Goal: Task Accomplishment & Management: Complete application form

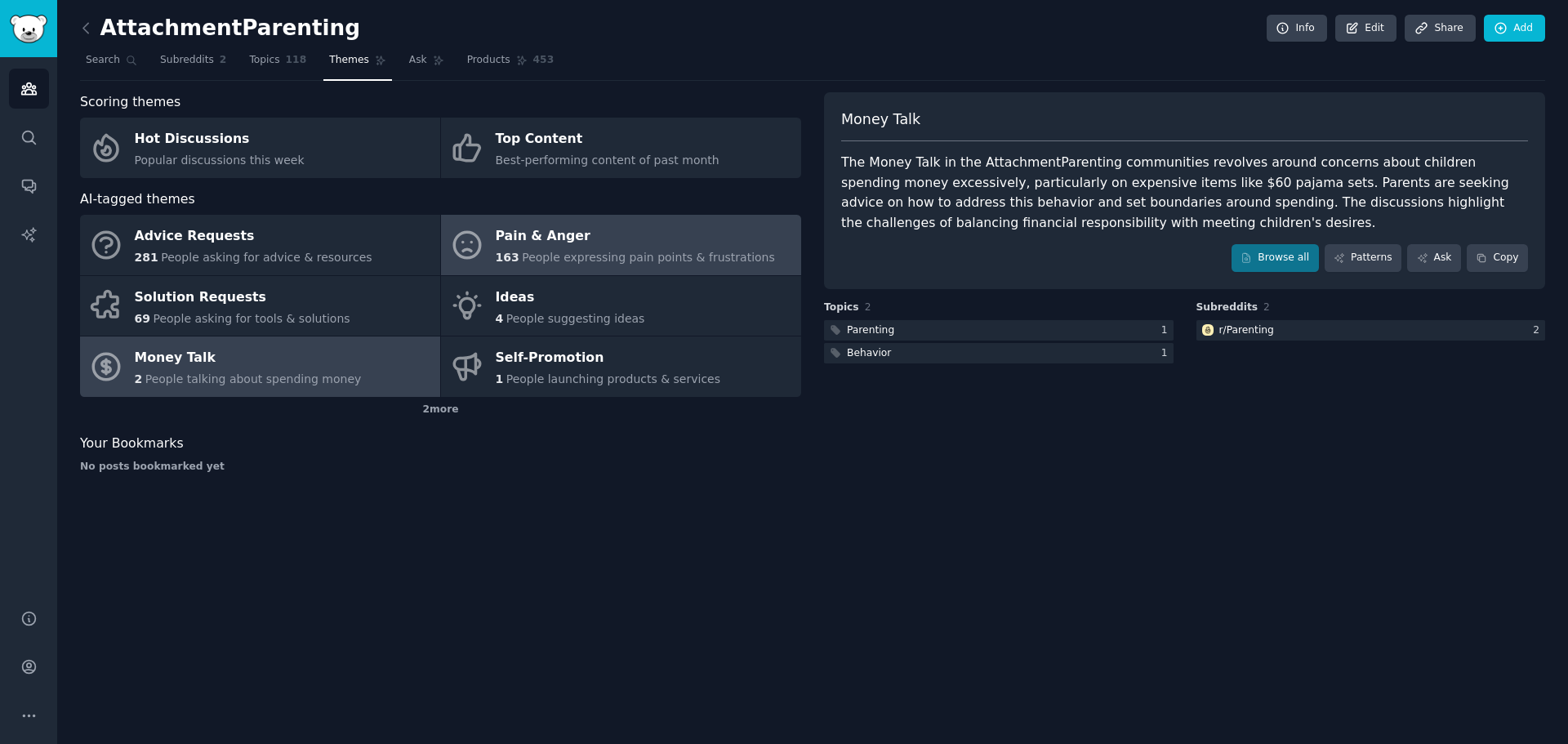
click at [637, 256] on span "People expressing pain points & frustrations" at bounding box center [649, 257] width 254 height 13
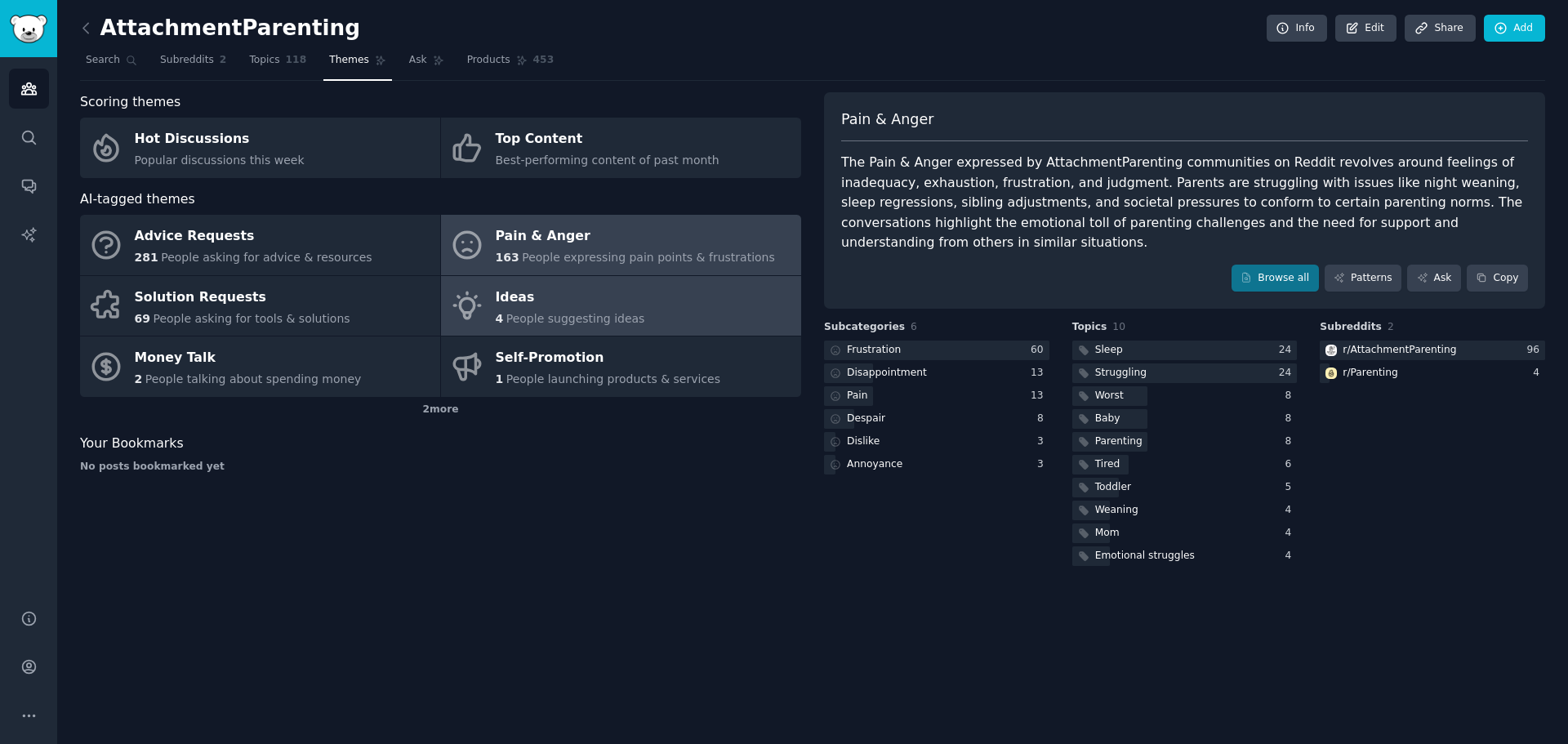
click at [550, 310] on div "Ideas 4 People suggesting ideas" at bounding box center [571, 306] width 150 height 44
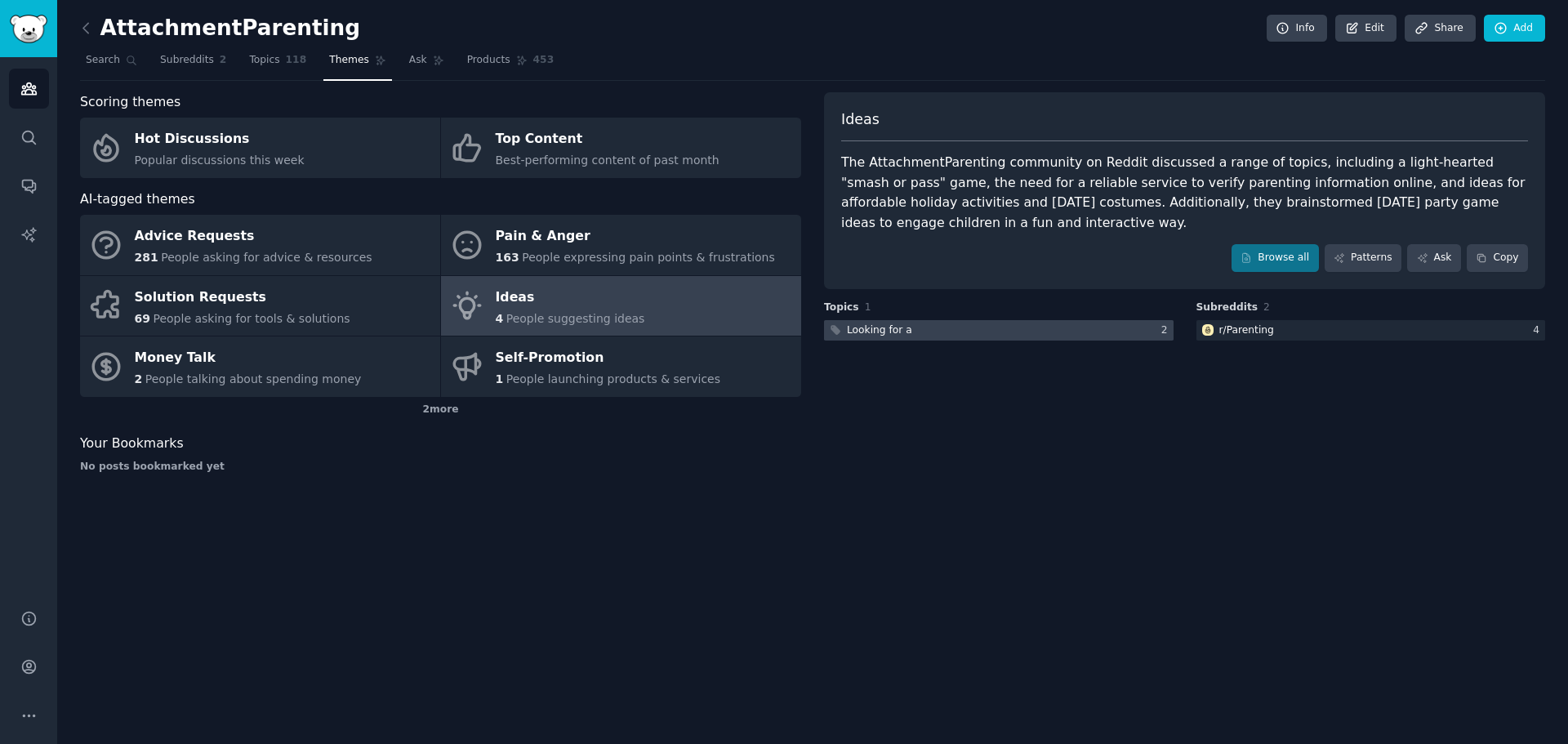
click at [899, 332] on div "Looking for a" at bounding box center [879, 331] width 65 height 15
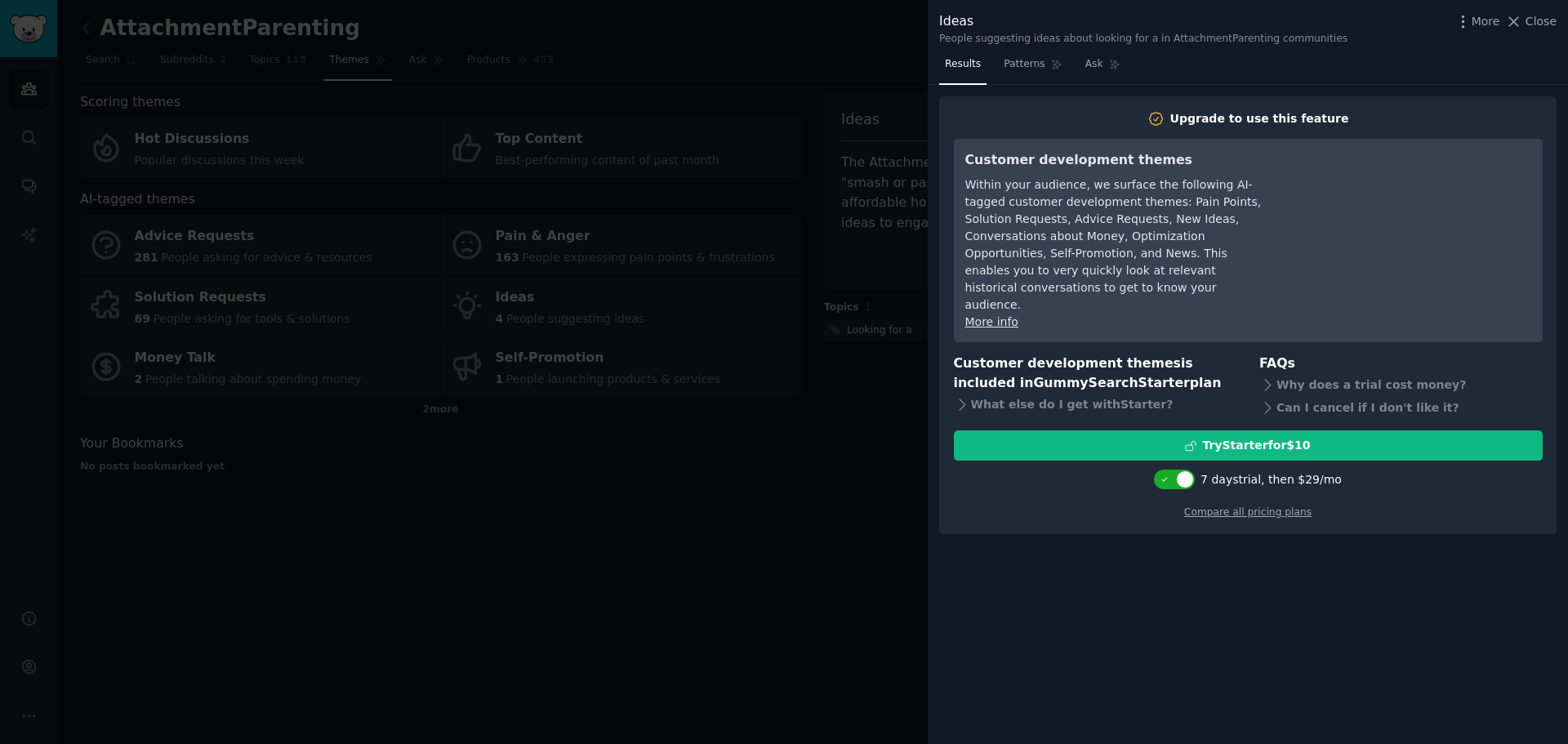
click at [702, 609] on div at bounding box center [784, 372] width 1568 height 744
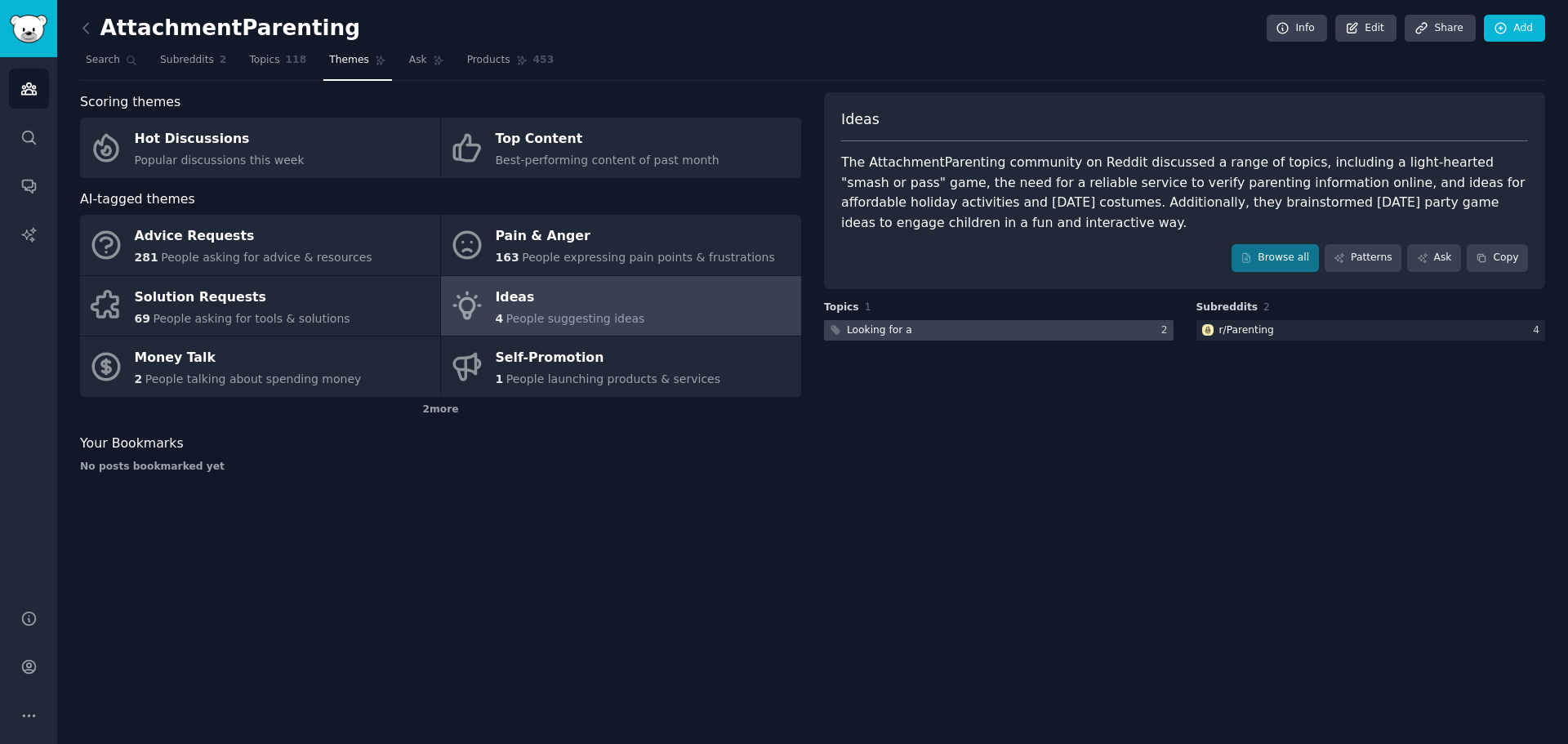
click at [942, 333] on div at bounding box center [998, 330] width 349 height 21
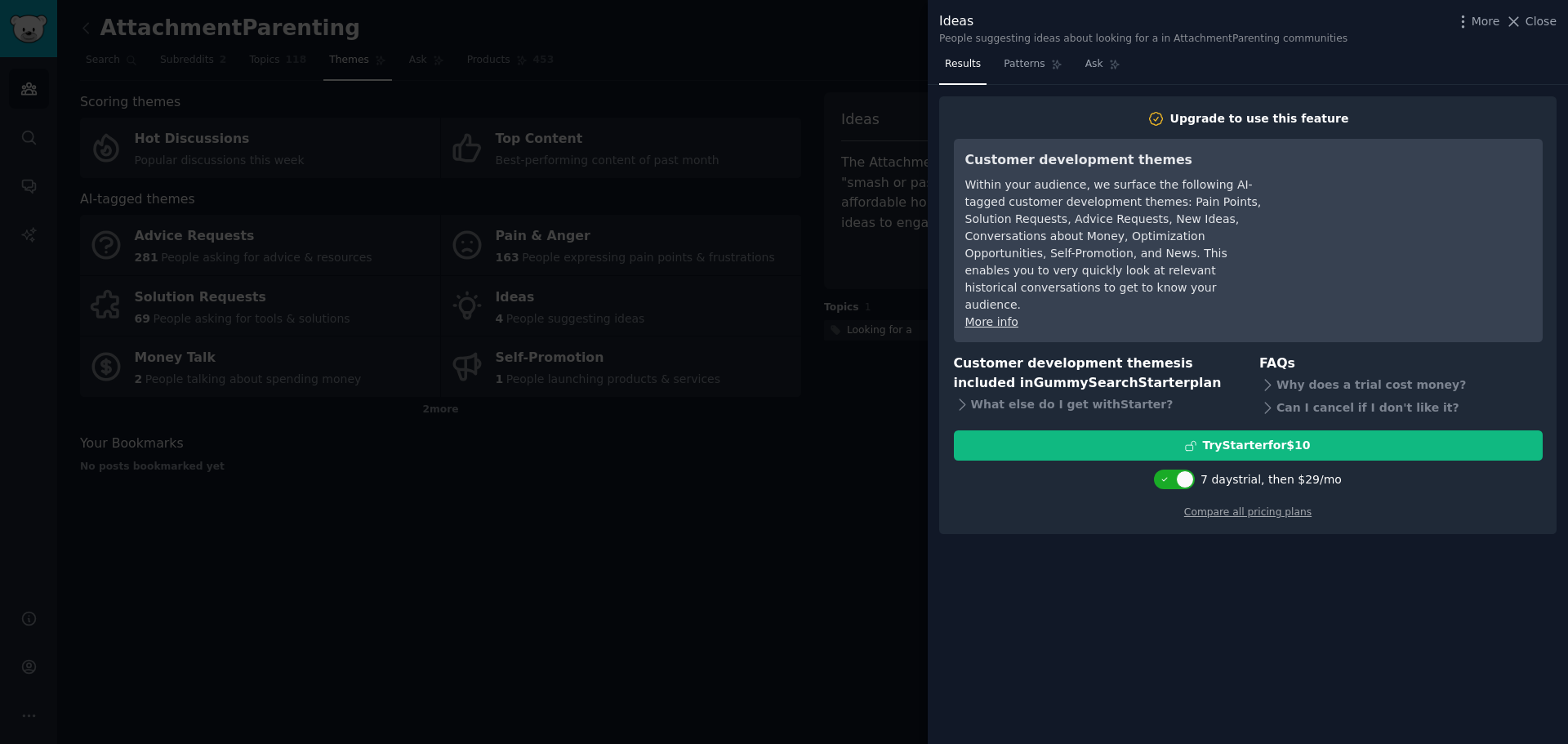
click at [829, 499] on div at bounding box center [784, 372] width 1568 height 744
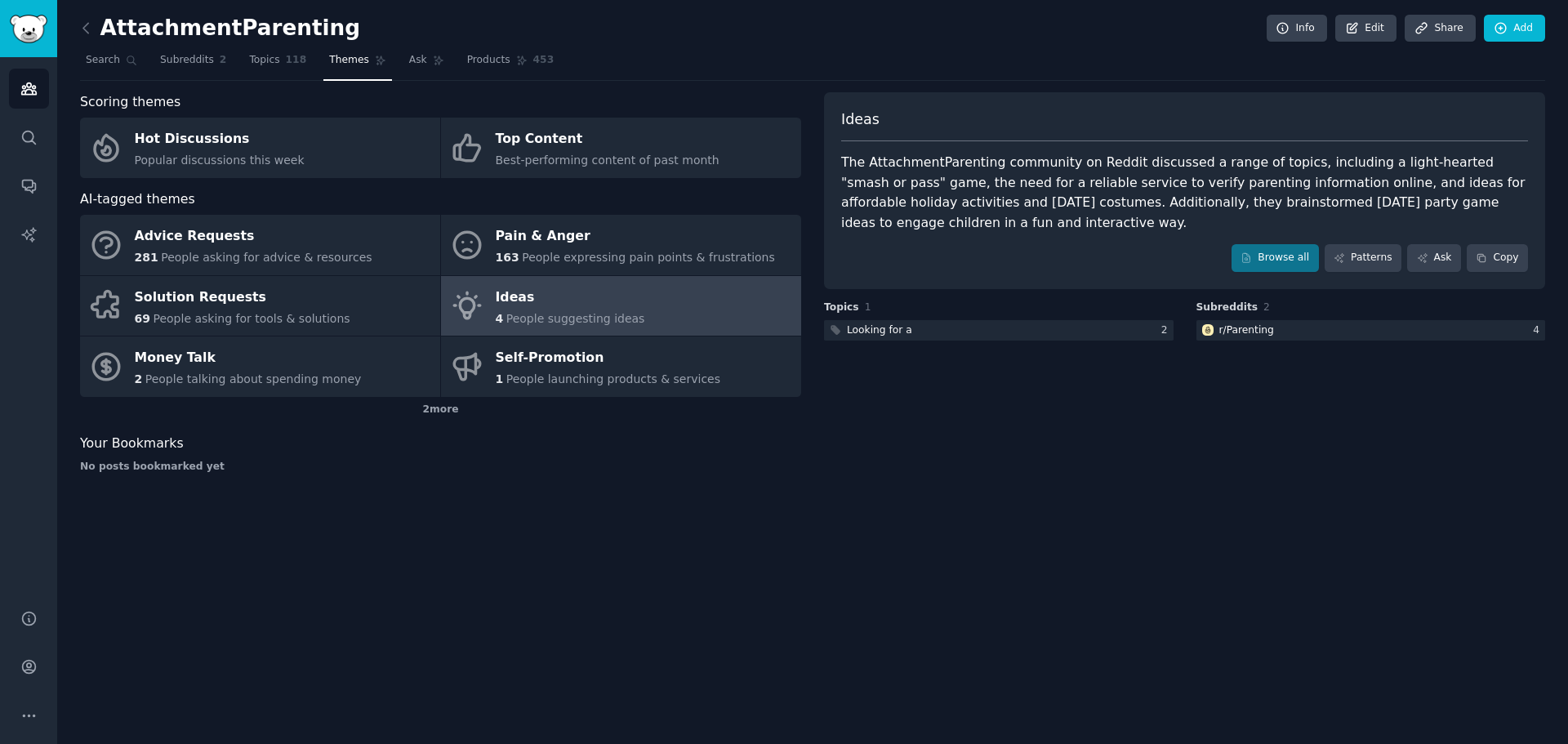
click at [375, 63] on icon at bounding box center [380, 61] width 11 height 11
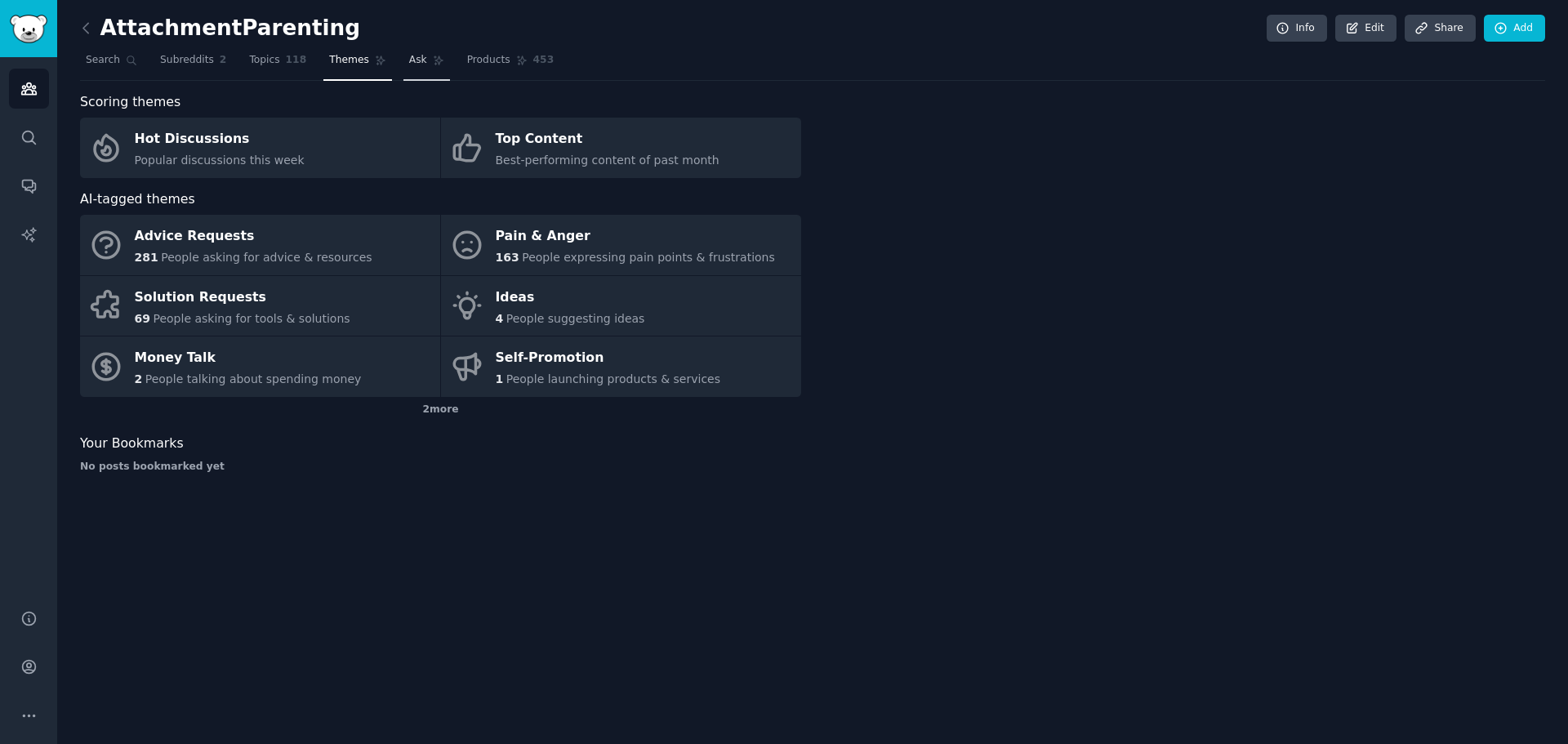
click at [409, 65] on span "Ask" at bounding box center [417, 61] width 18 height 15
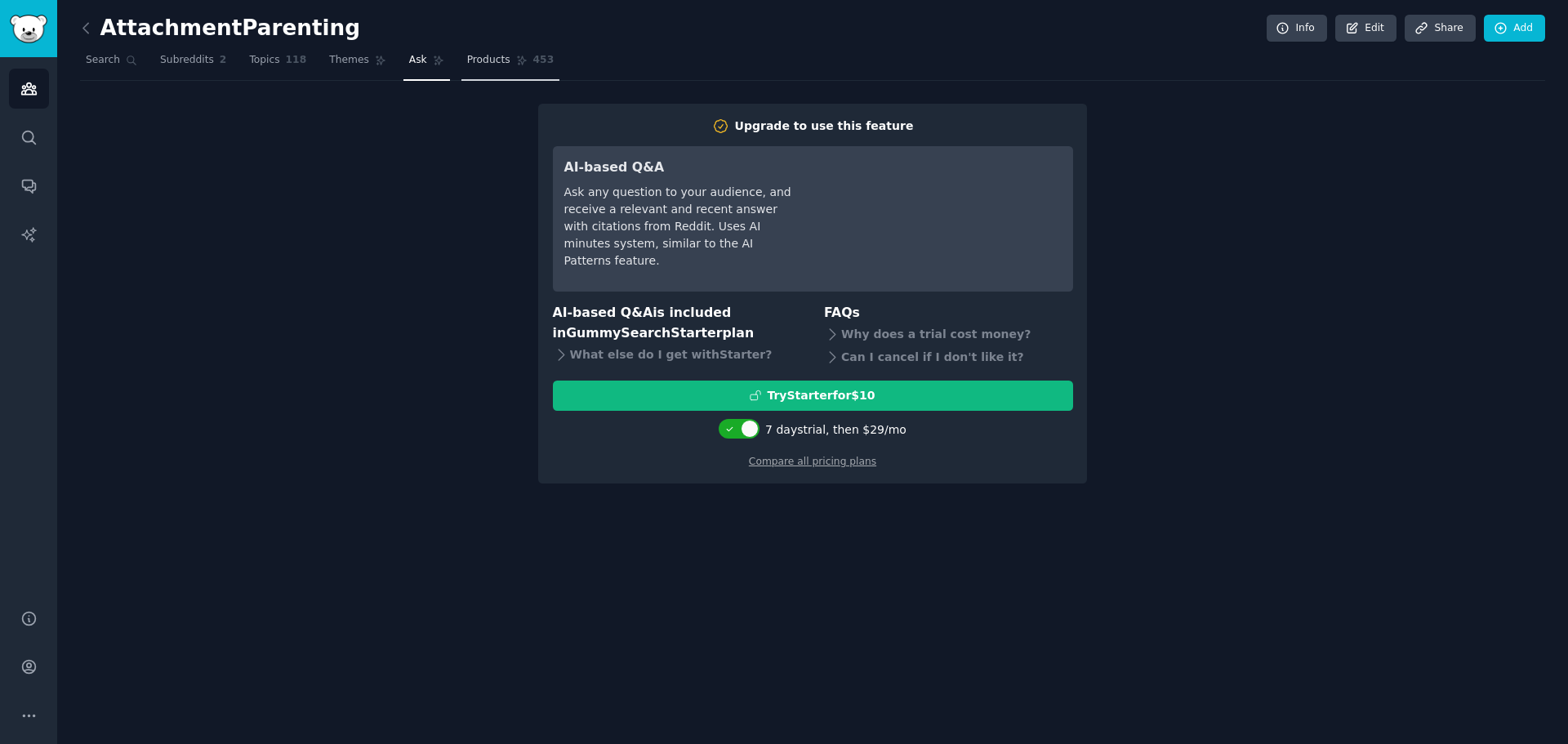
click at [474, 56] on span "Products" at bounding box center [489, 61] width 44 height 15
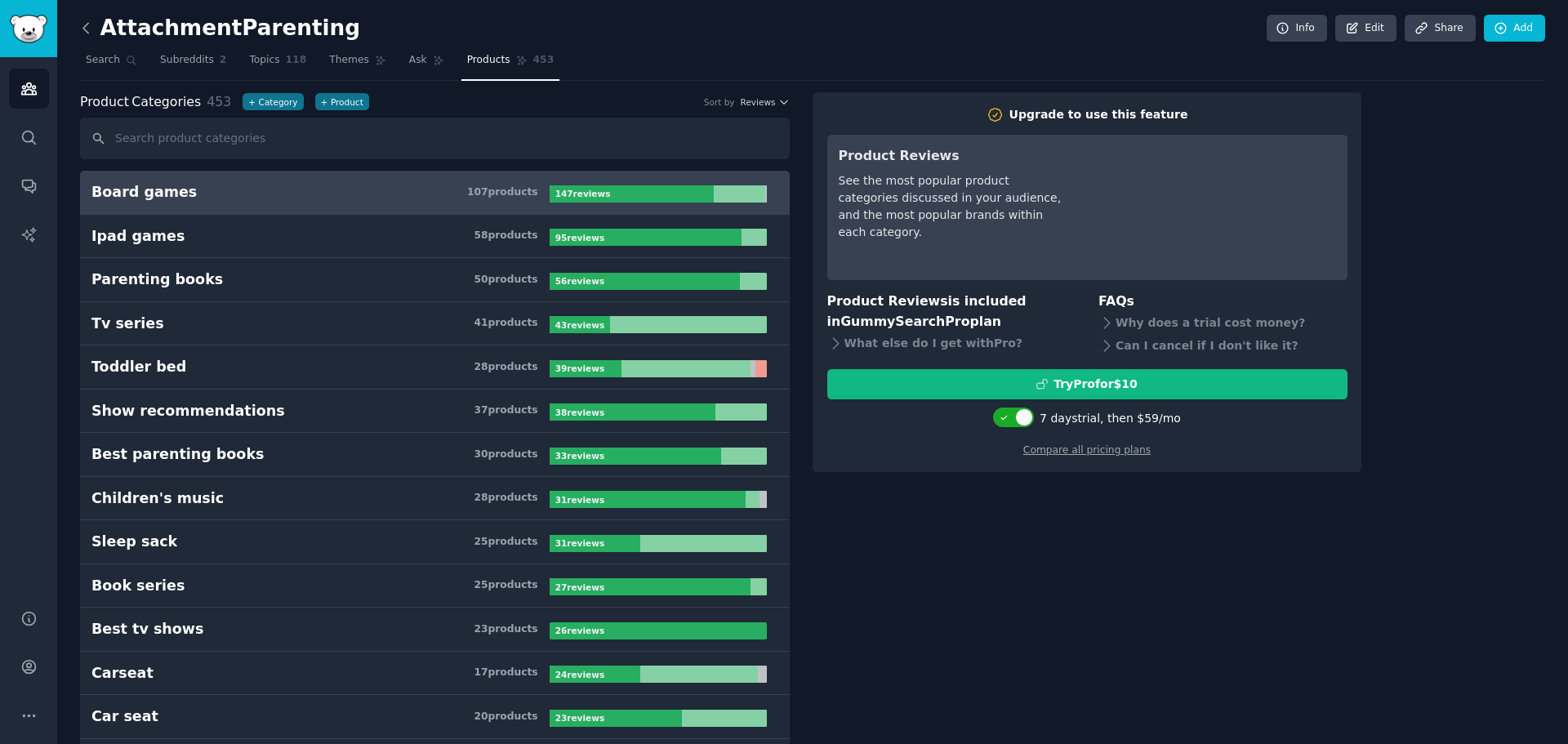
click at [84, 28] on icon at bounding box center [85, 27] width 5 height 9
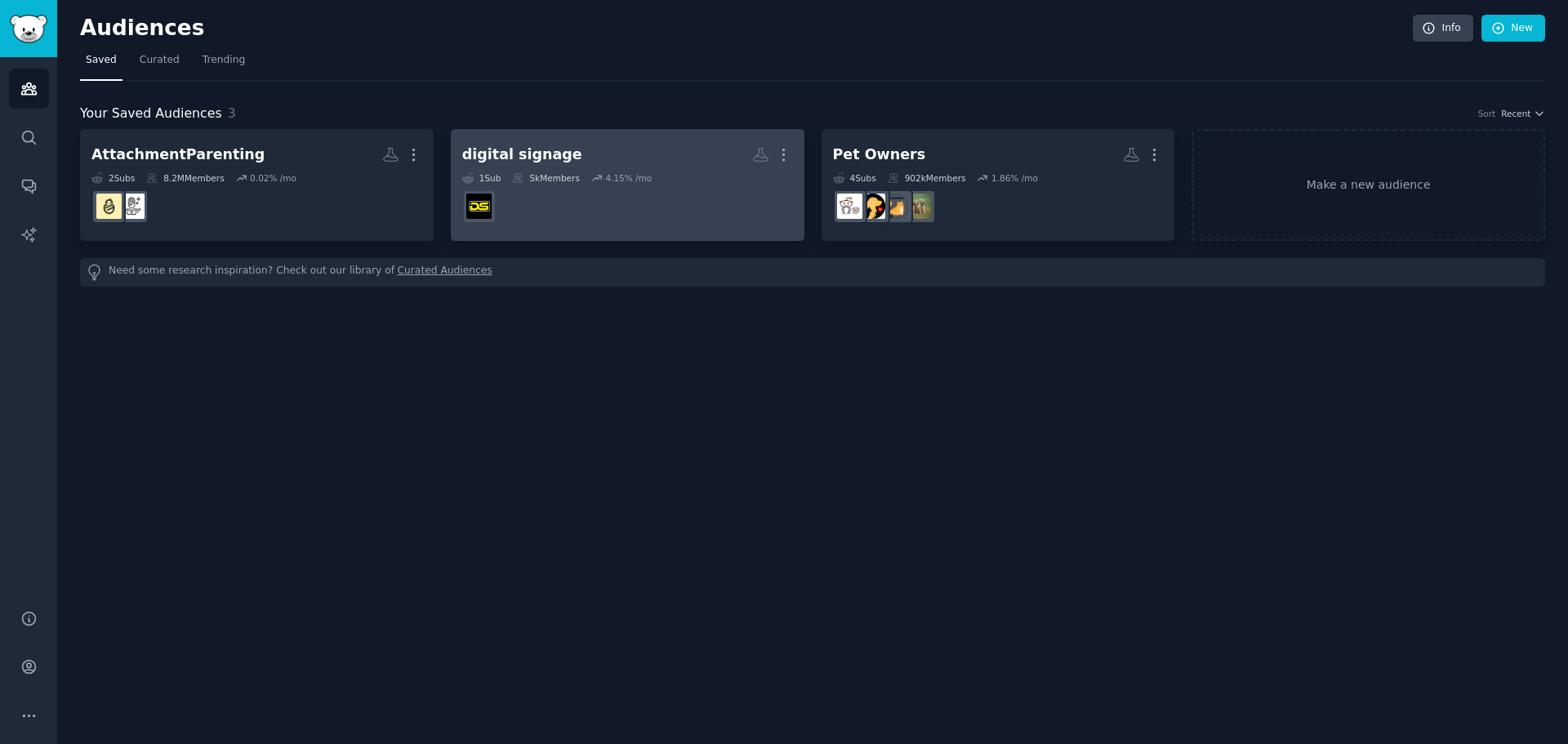
click at [670, 166] on h2 "digital signage More" at bounding box center [628, 154] width 331 height 28
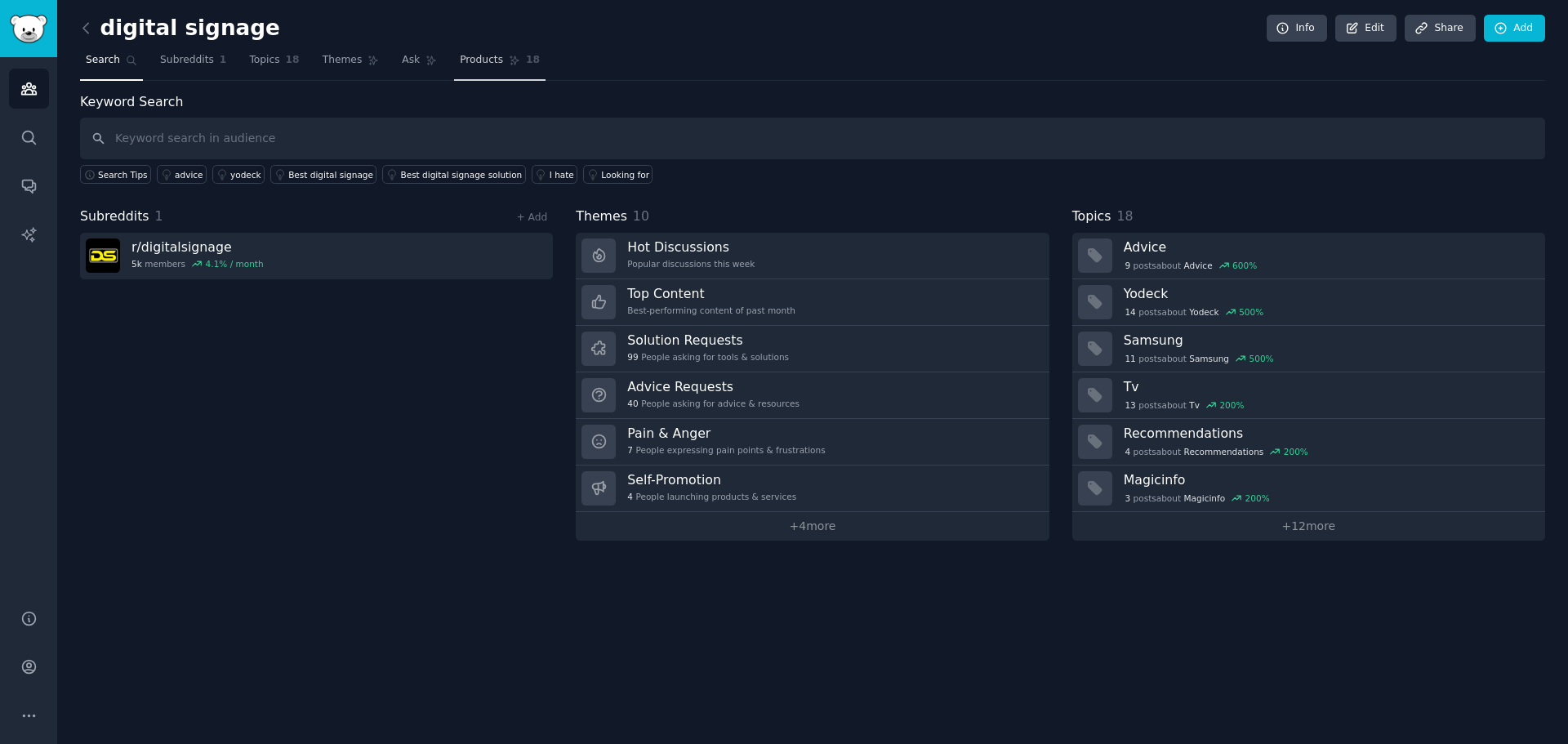
click at [477, 66] on span "Products" at bounding box center [482, 61] width 44 height 15
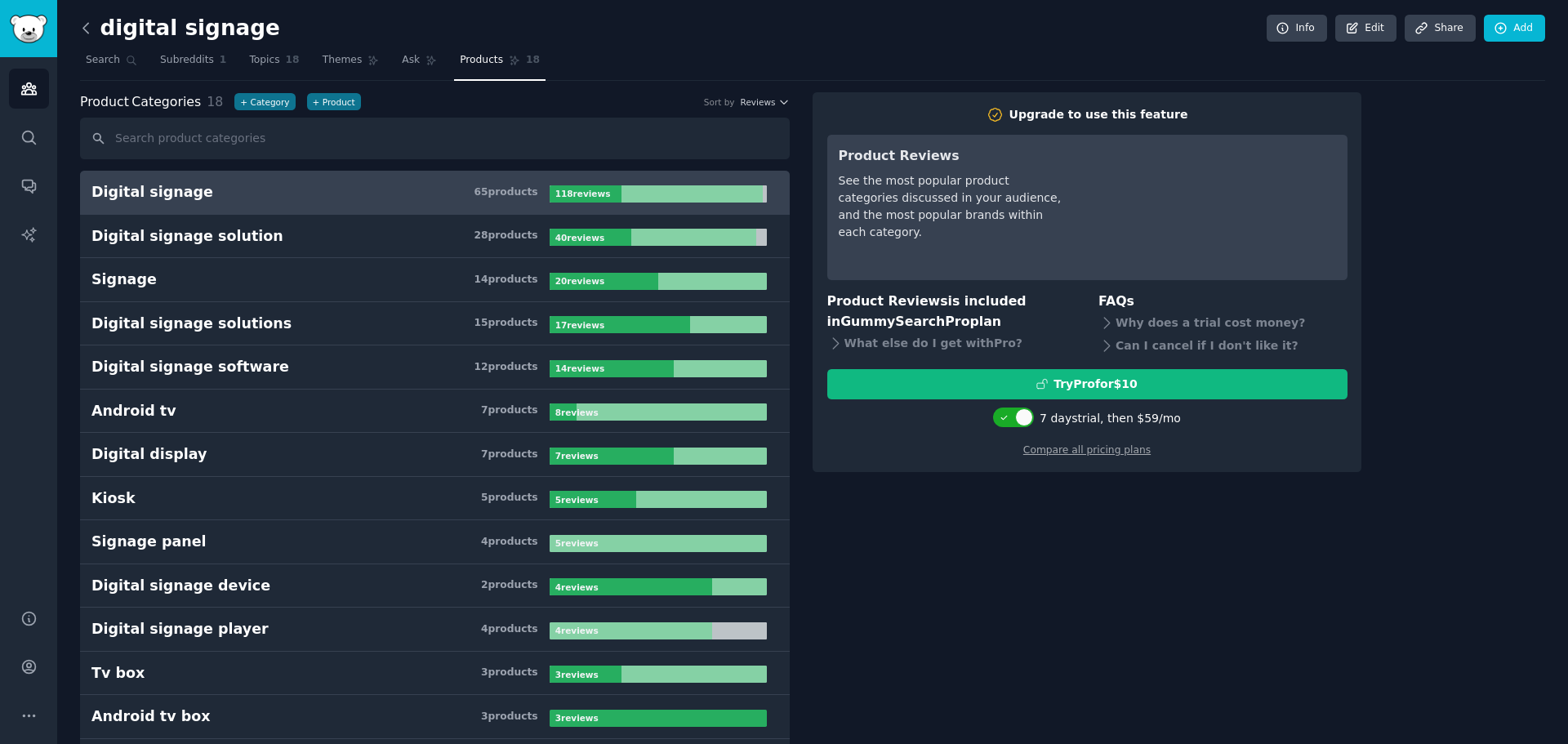
click at [91, 27] on icon at bounding box center [86, 28] width 17 height 17
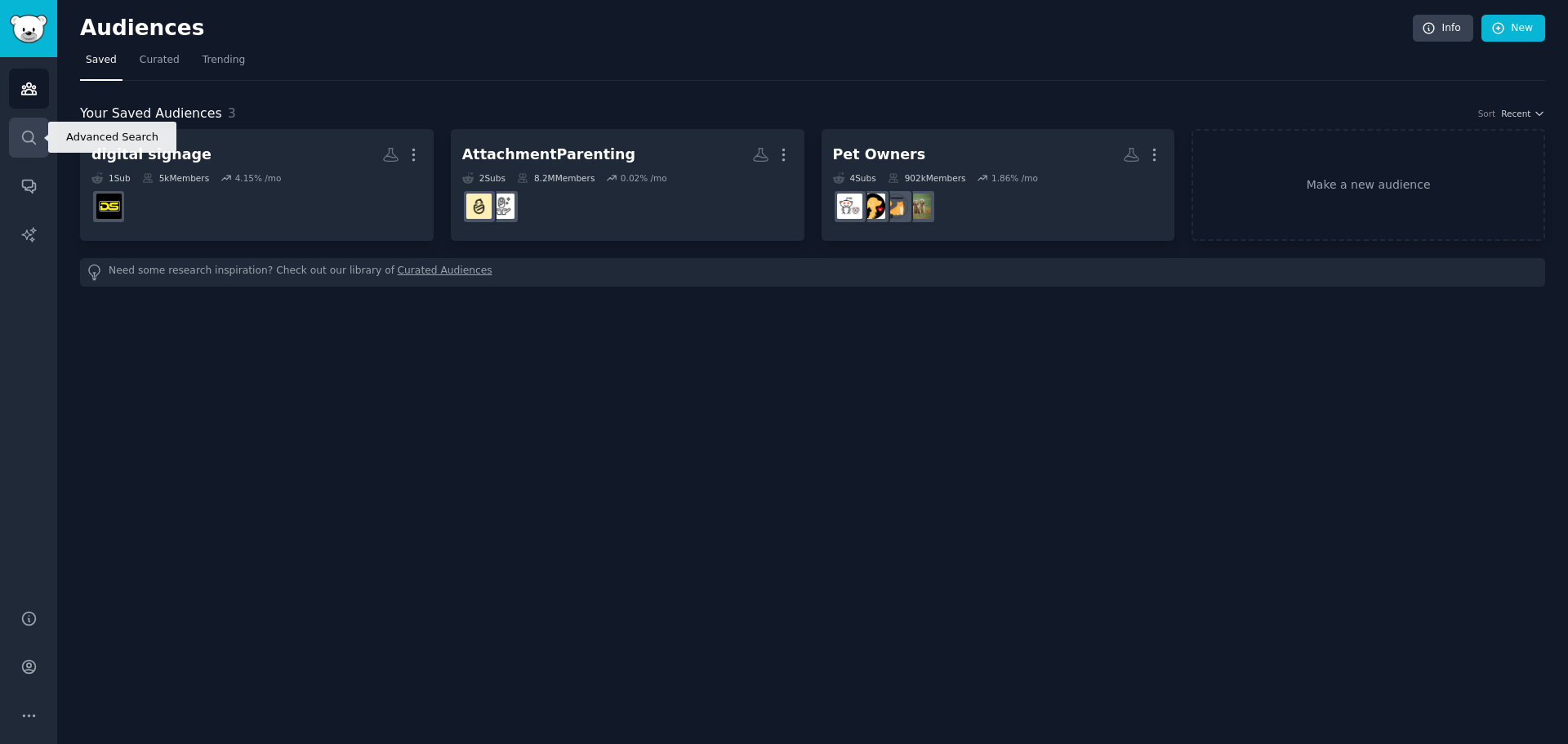
click at [22, 127] on link "Search" at bounding box center [28, 137] width 40 height 40
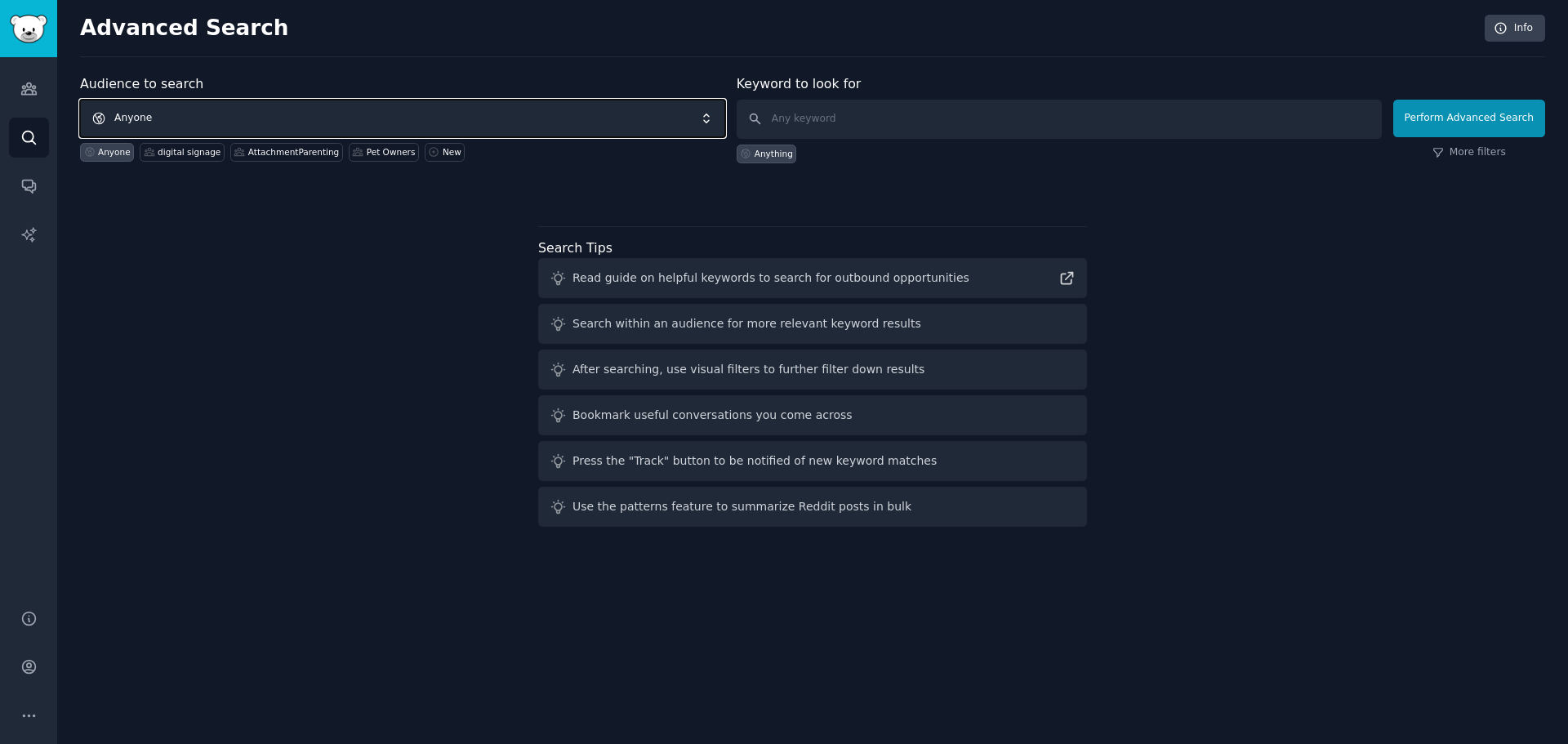
click at [284, 116] on span "Anyone" at bounding box center [403, 118] width 645 height 38
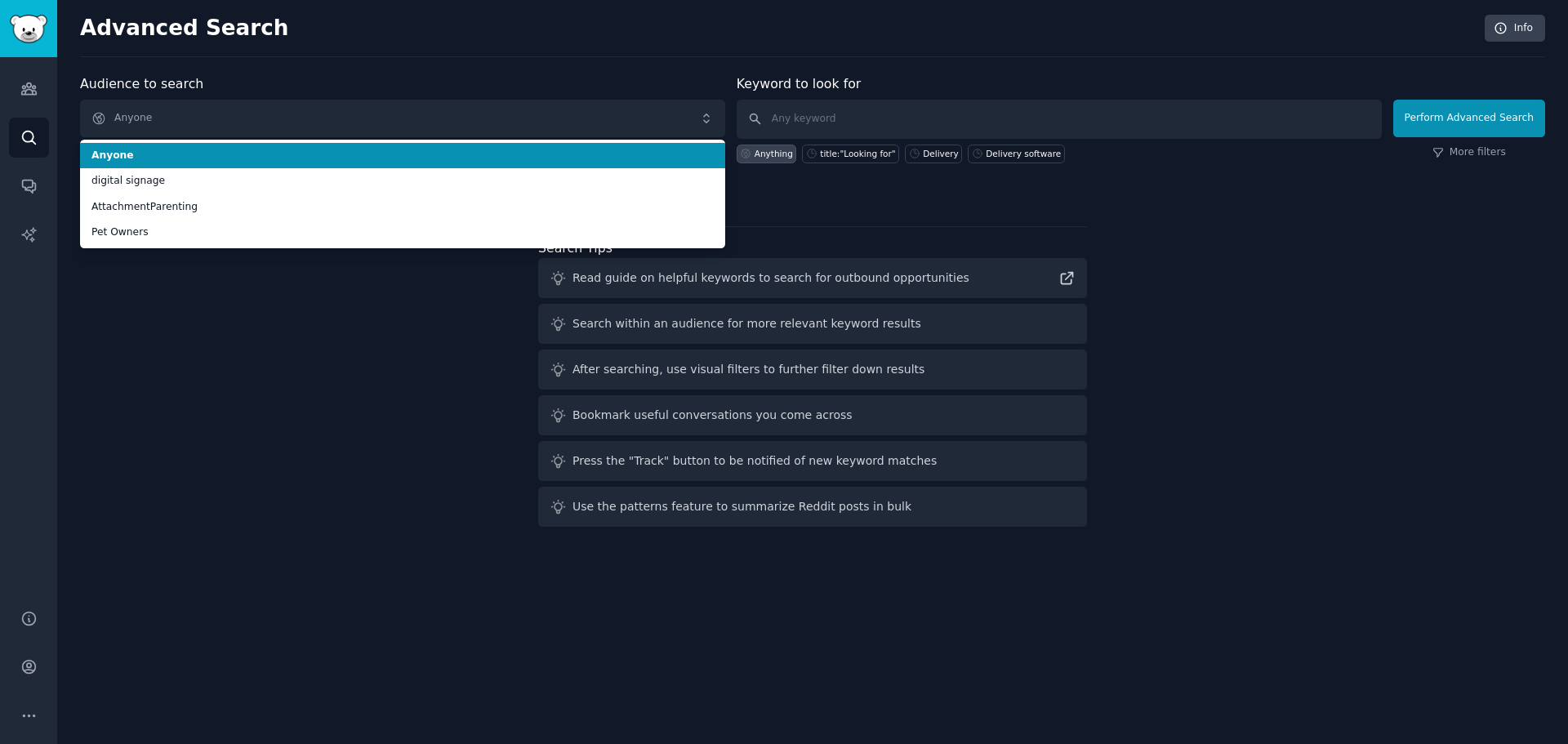
click at [357, 57] on div "Advanced Search Info Audience to search Anyone Anyone digital signage Attachmen…" at bounding box center [812, 372] width 1511 height 744
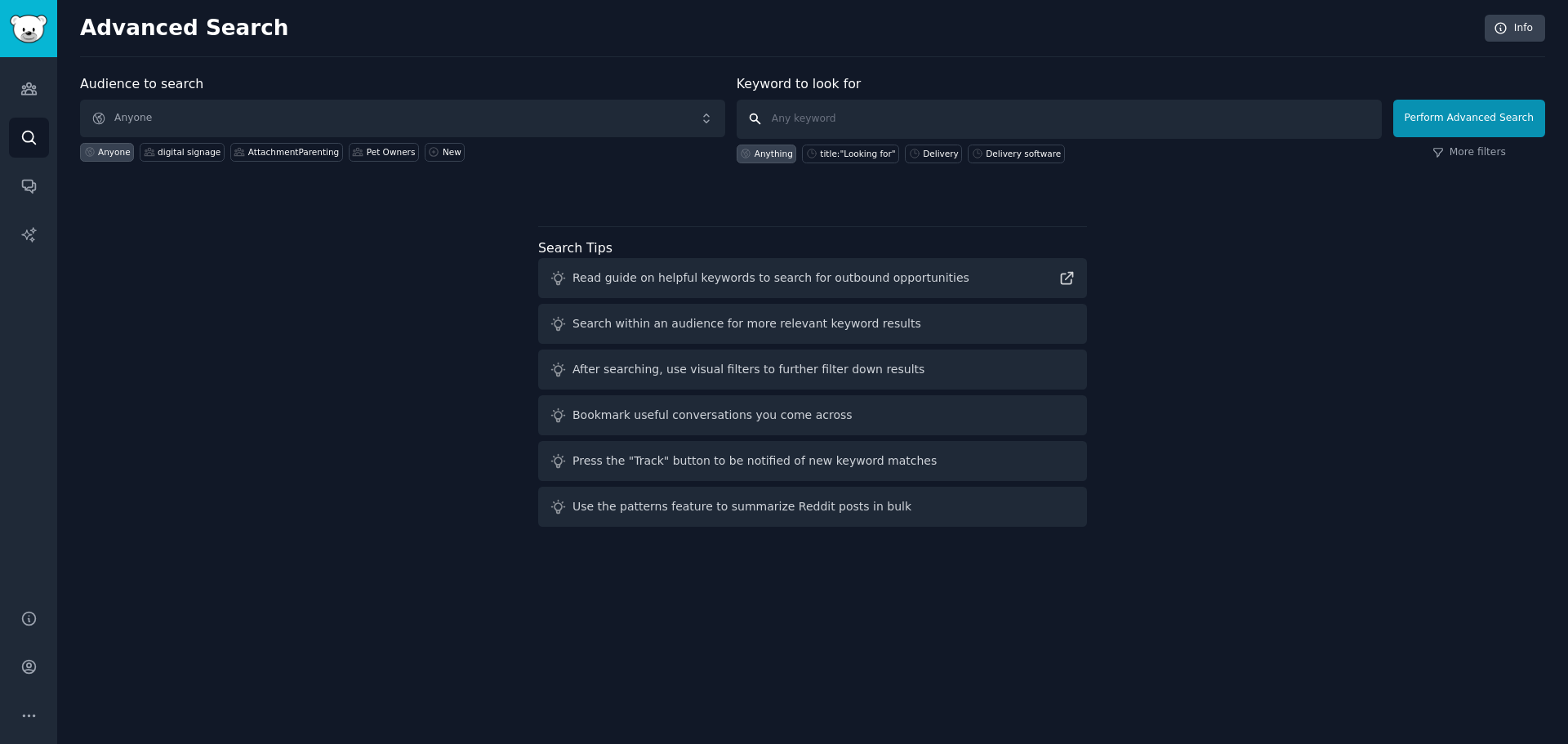
click at [811, 107] on input "text" at bounding box center [1060, 118] width 645 height 39
click at [26, 101] on link "Audiences" at bounding box center [28, 89] width 40 height 40
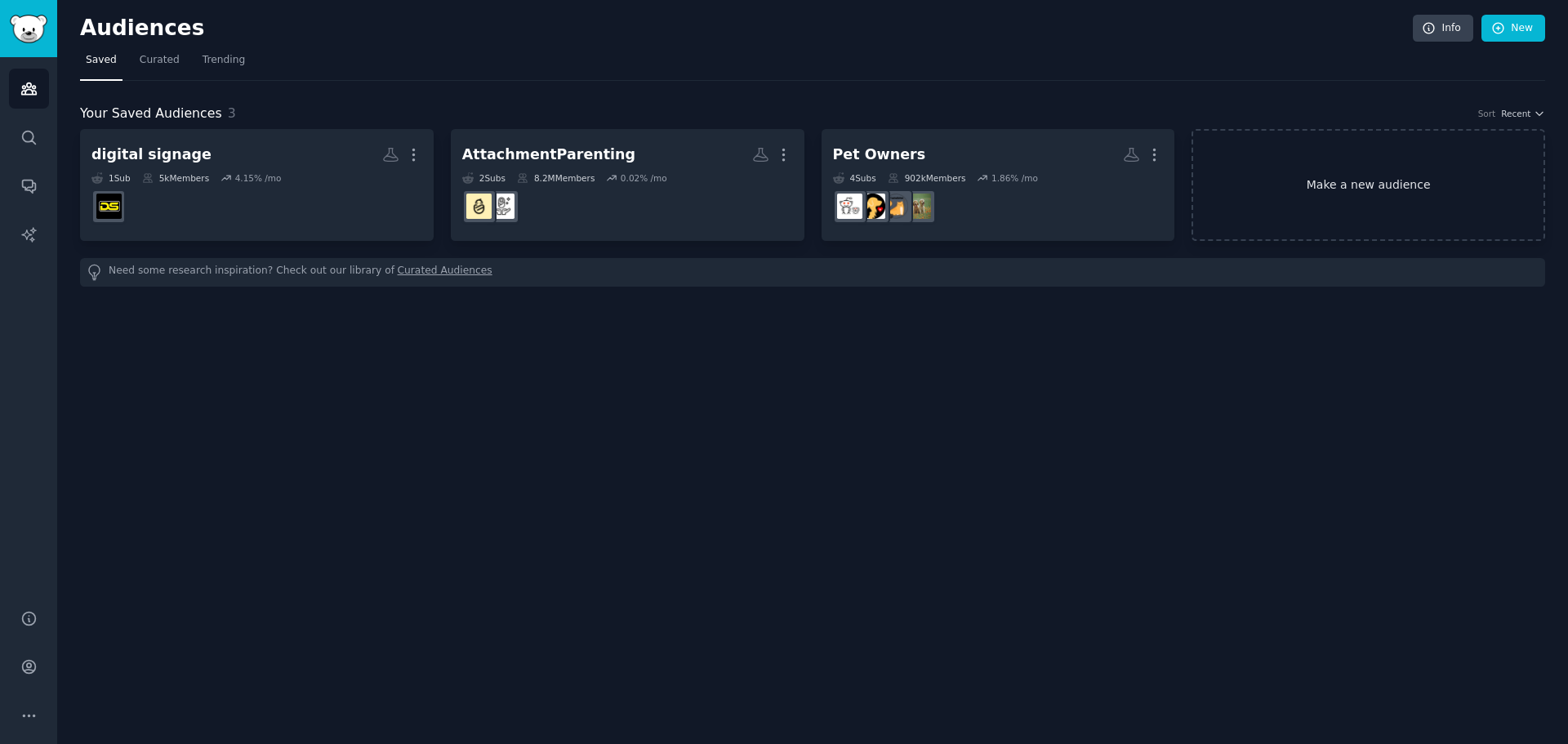
click at [1373, 167] on link "Make a new audience" at bounding box center [1368, 185] width 354 height 112
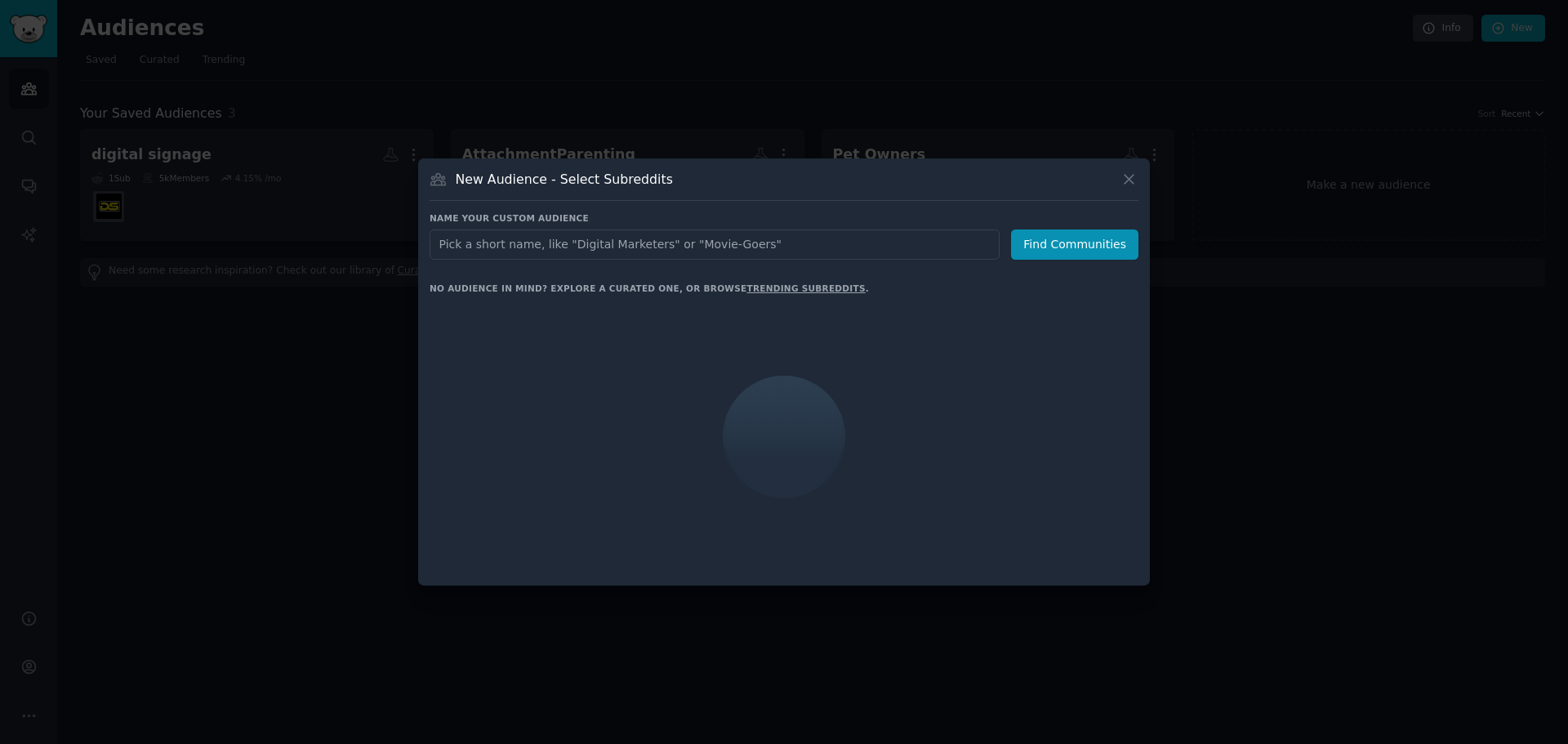
click at [678, 237] on input "text" at bounding box center [714, 245] width 571 height 30
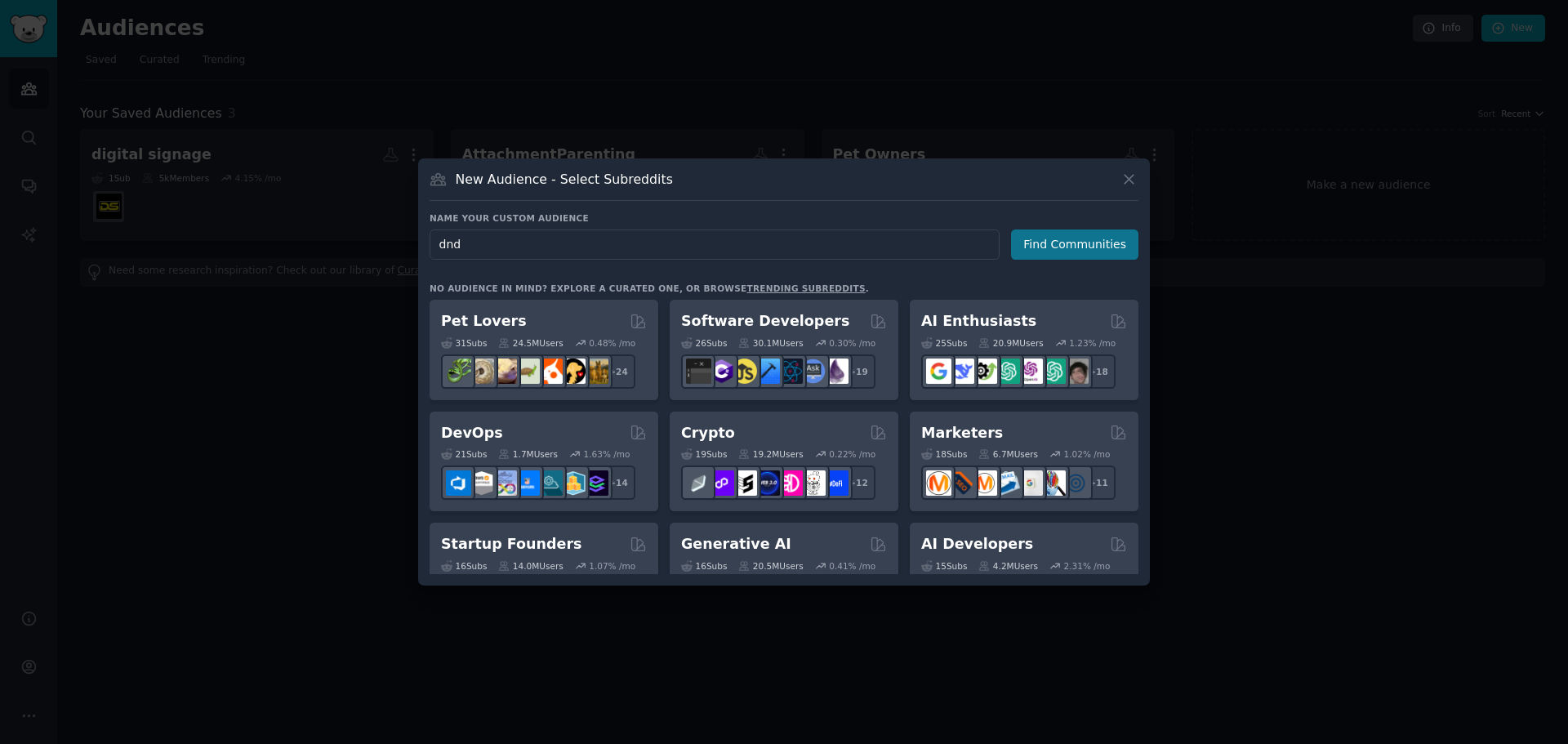
type input "dnd"
click at [1108, 239] on button "Find Communities" at bounding box center [1075, 245] width 128 height 30
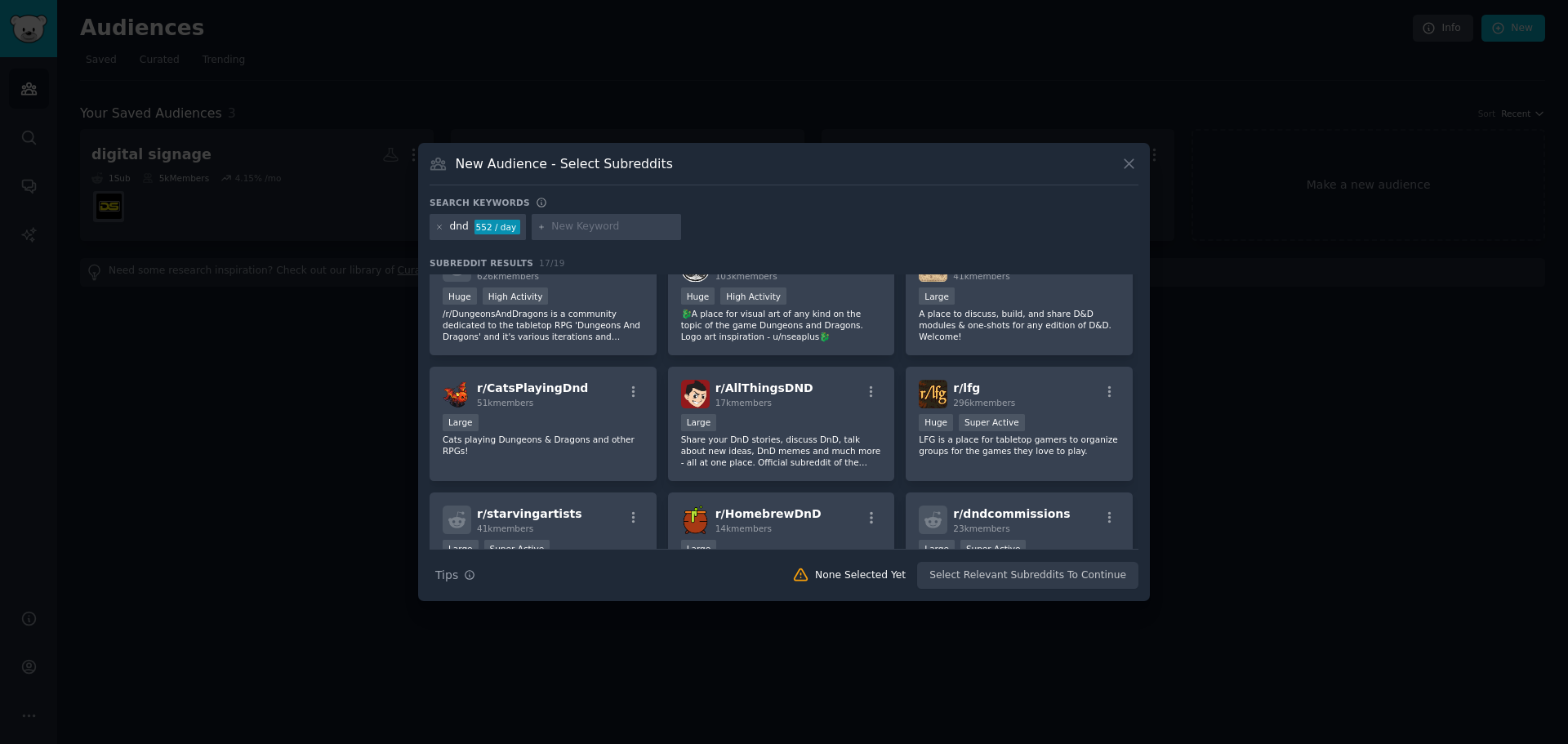
scroll to position [164, 0]
click at [438, 230] on icon at bounding box center [439, 227] width 9 height 9
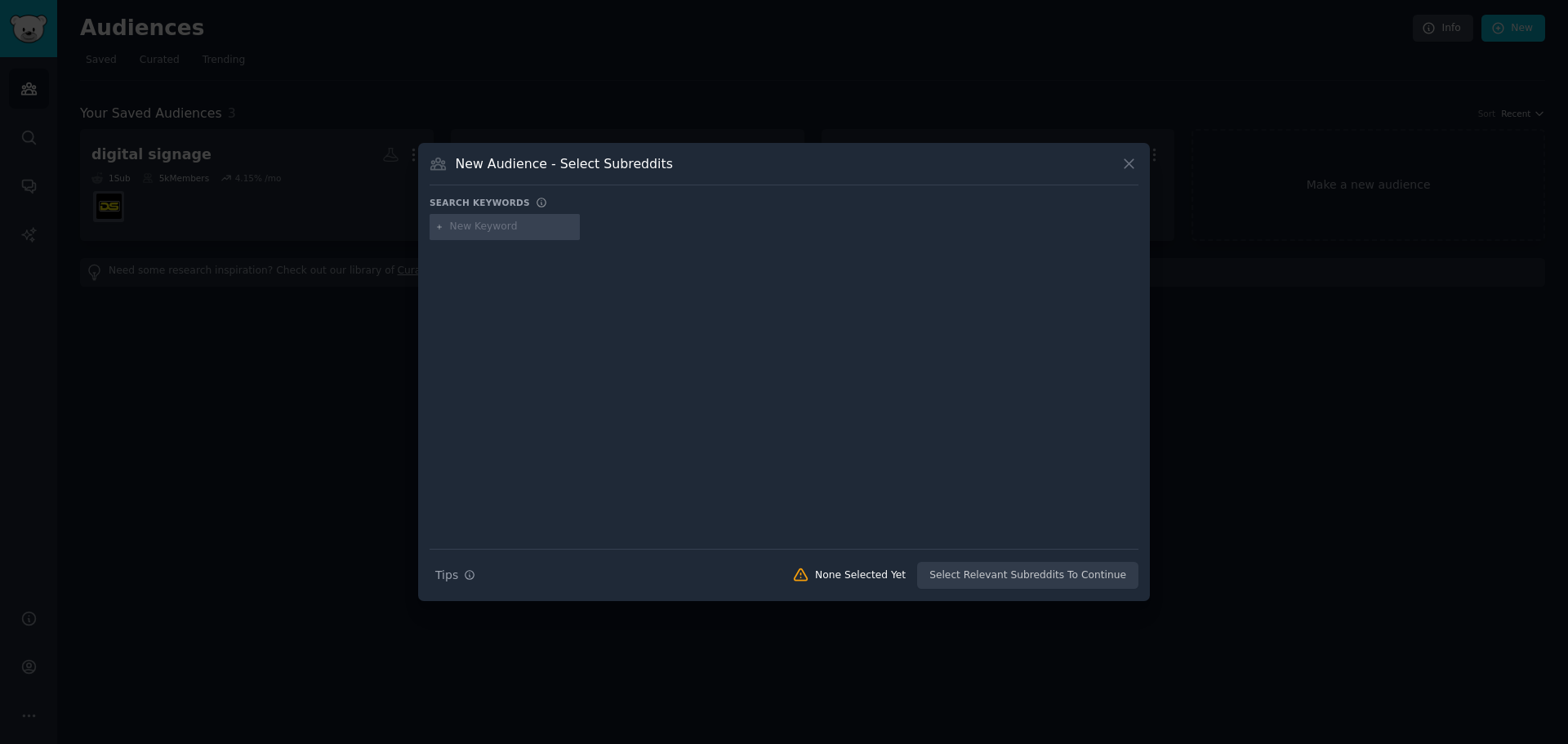
click at [481, 230] on input "text" at bounding box center [512, 227] width 124 height 15
paste input "DungeonMasters"
type input "DungeonMasters"
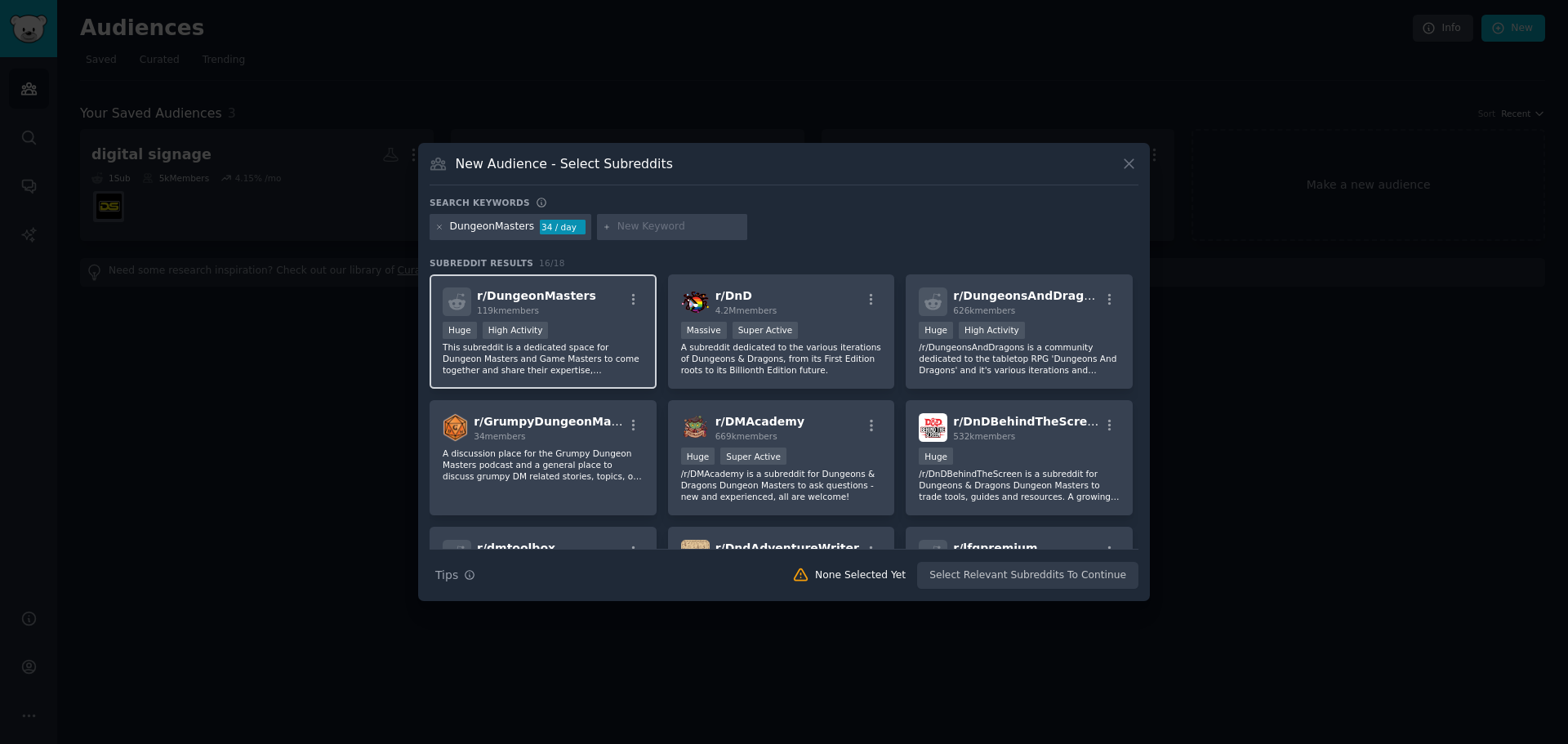
click at [570, 308] on div "119k members" at bounding box center [537, 310] width 119 height 11
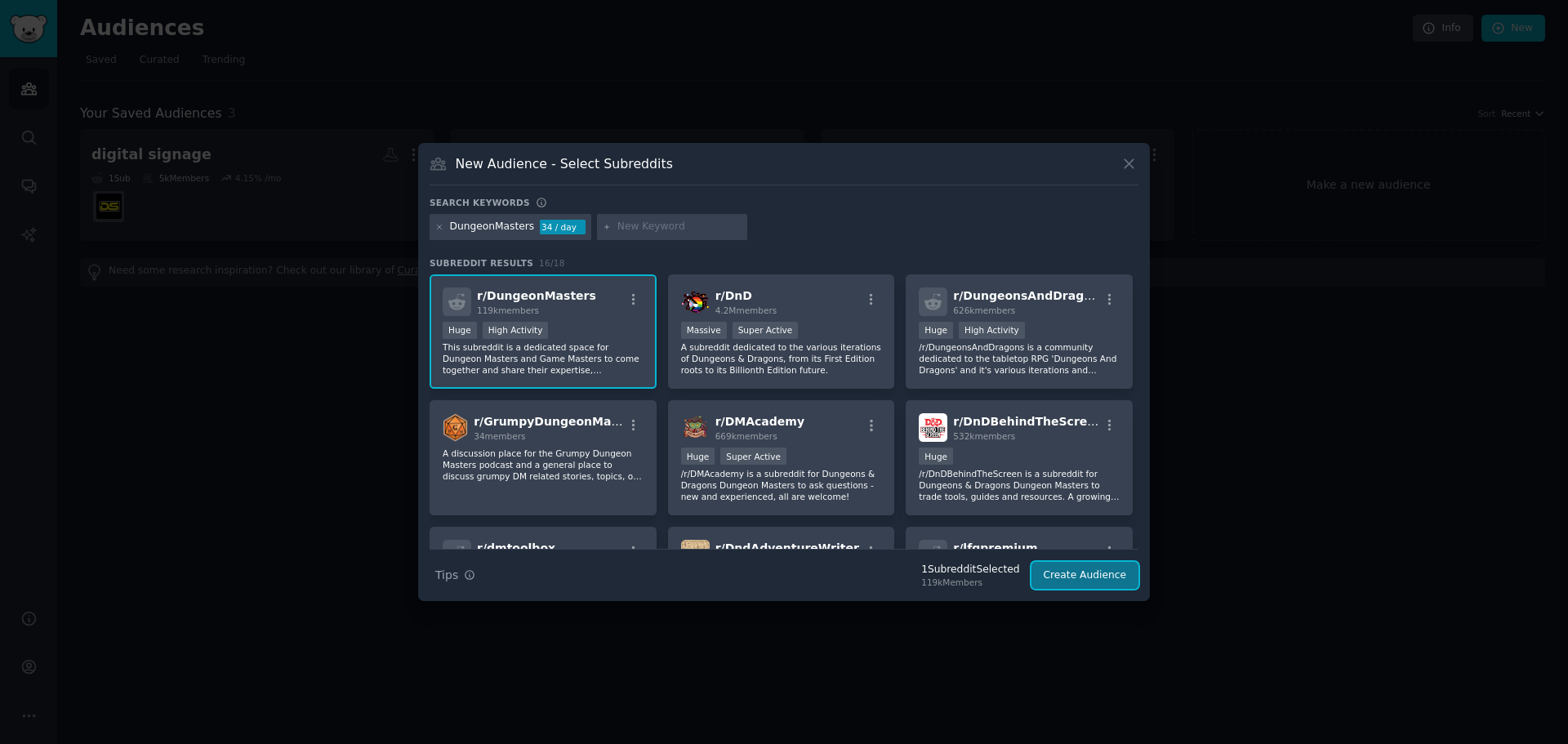
click at [1089, 577] on button "Create Audience" at bounding box center [1085, 576] width 108 height 27
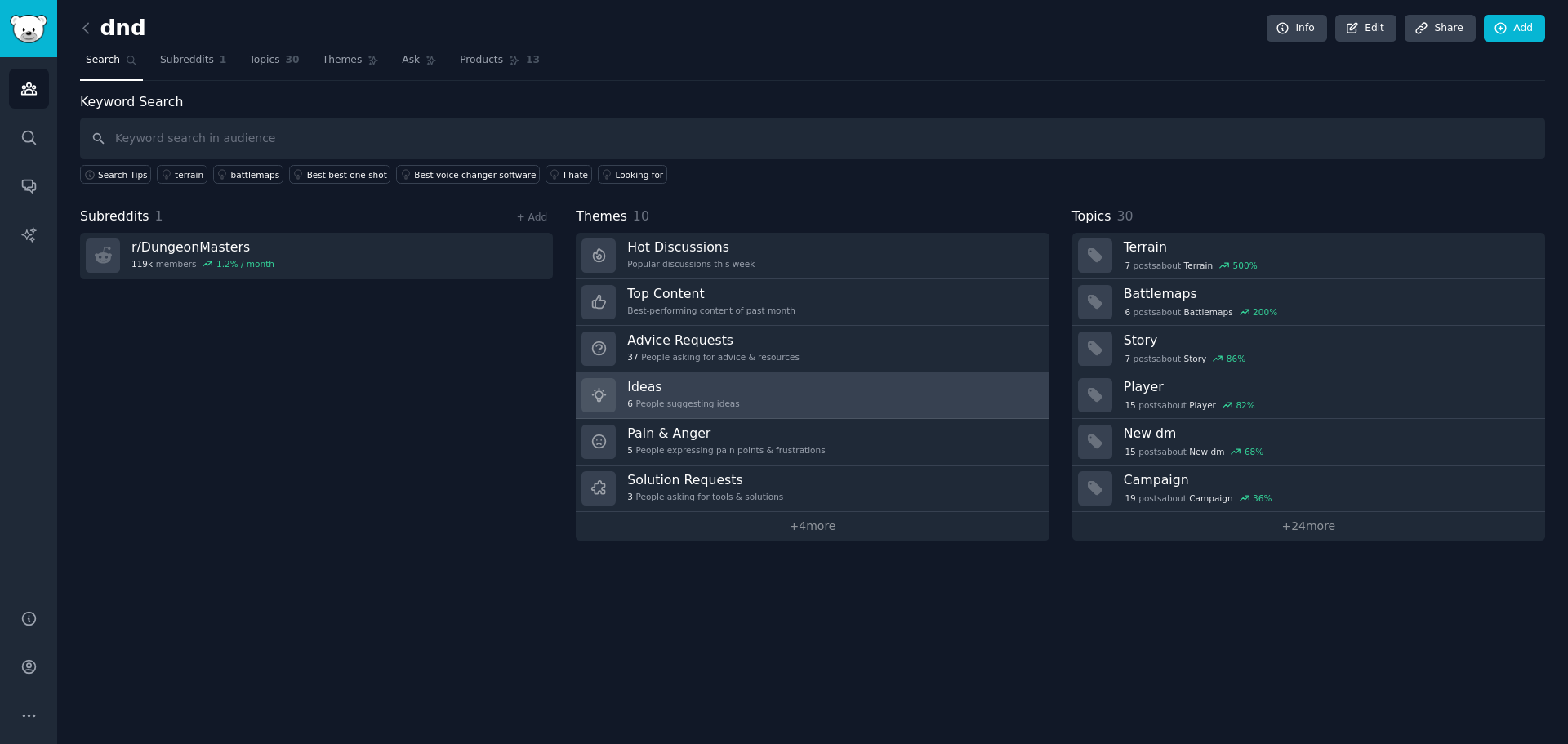
click at [705, 405] on div "6 People suggesting ideas" at bounding box center [683, 403] width 112 height 11
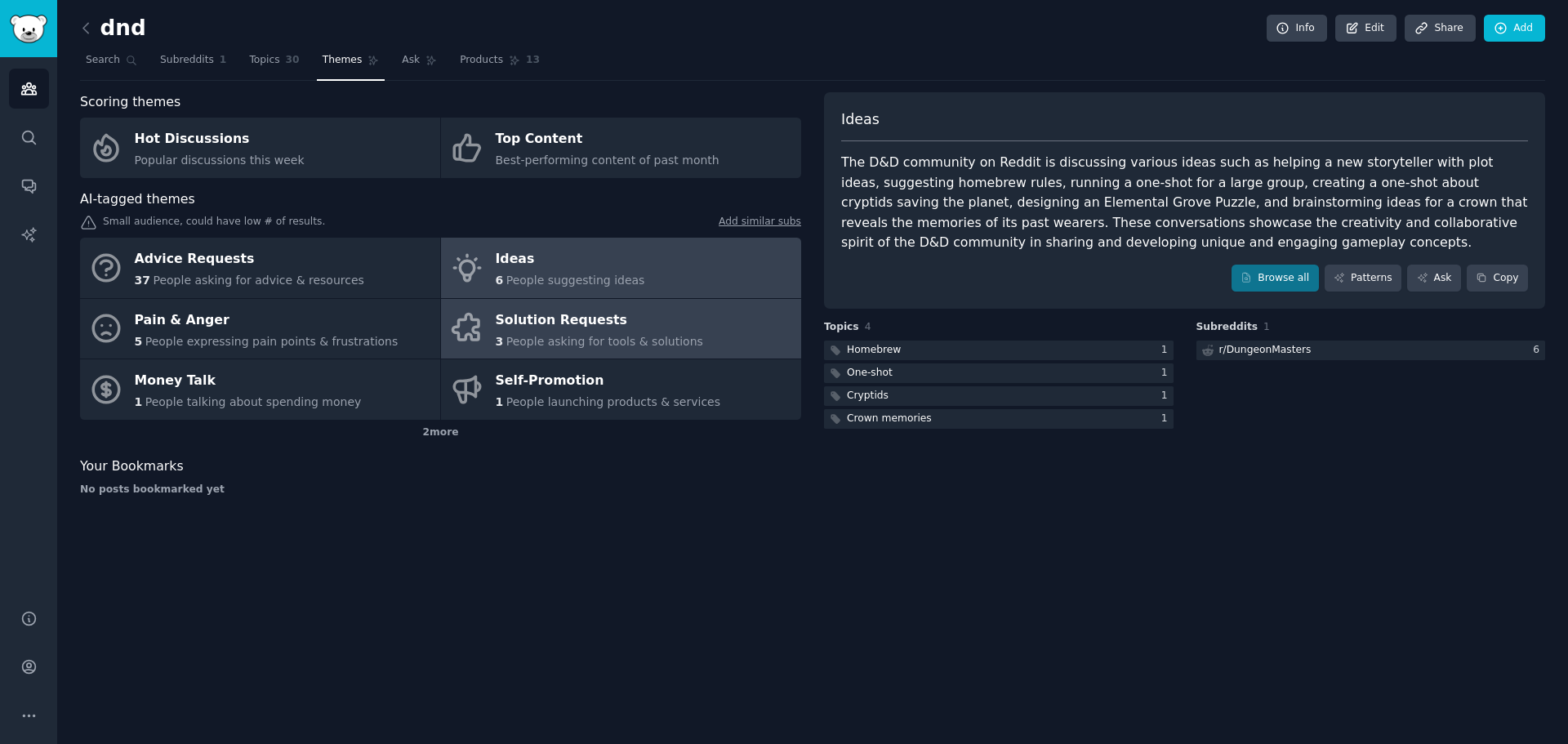
click at [608, 321] on div "Solution Requests" at bounding box center [599, 321] width 207 height 27
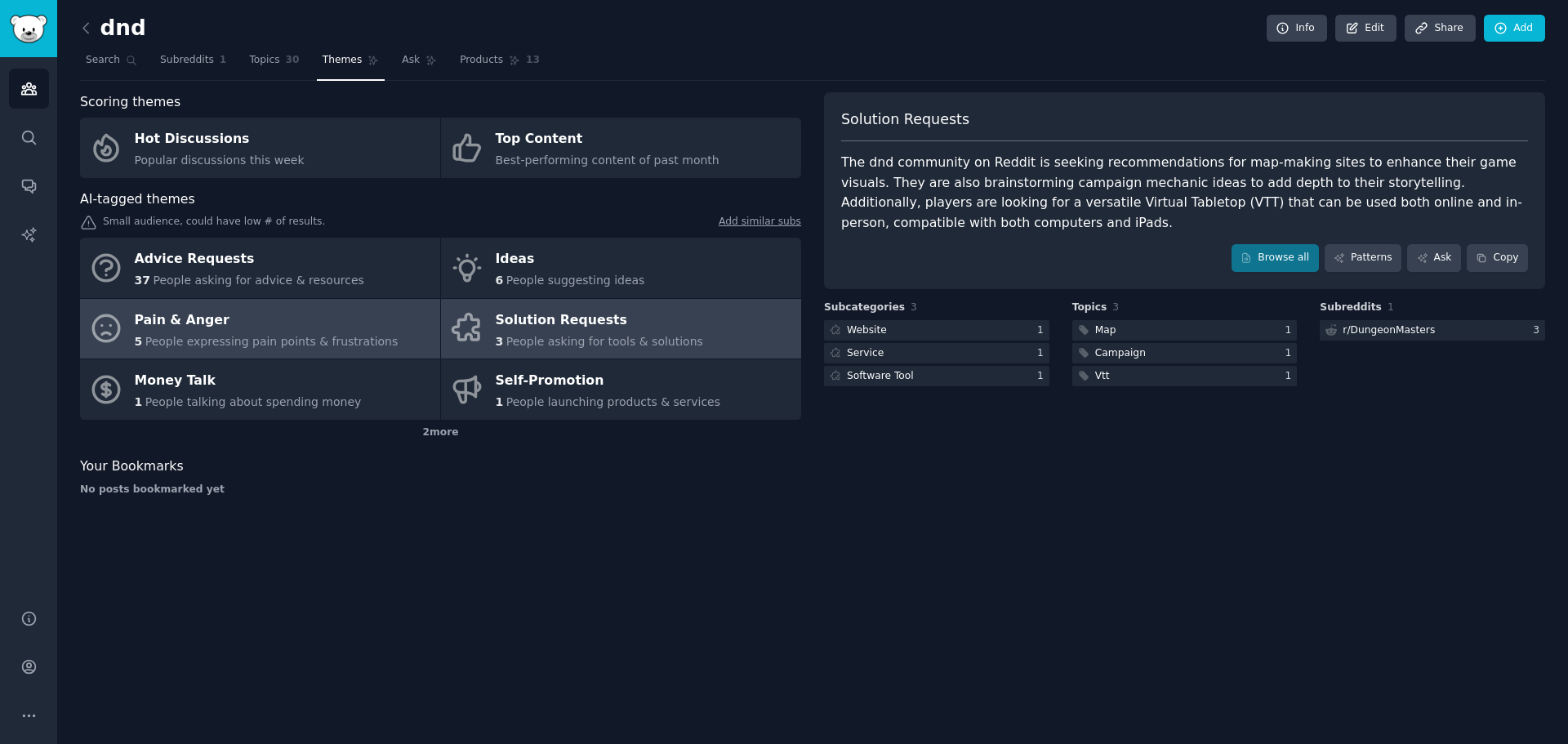
click at [314, 338] on span "People expressing pain points & frustrations" at bounding box center [273, 342] width 254 height 13
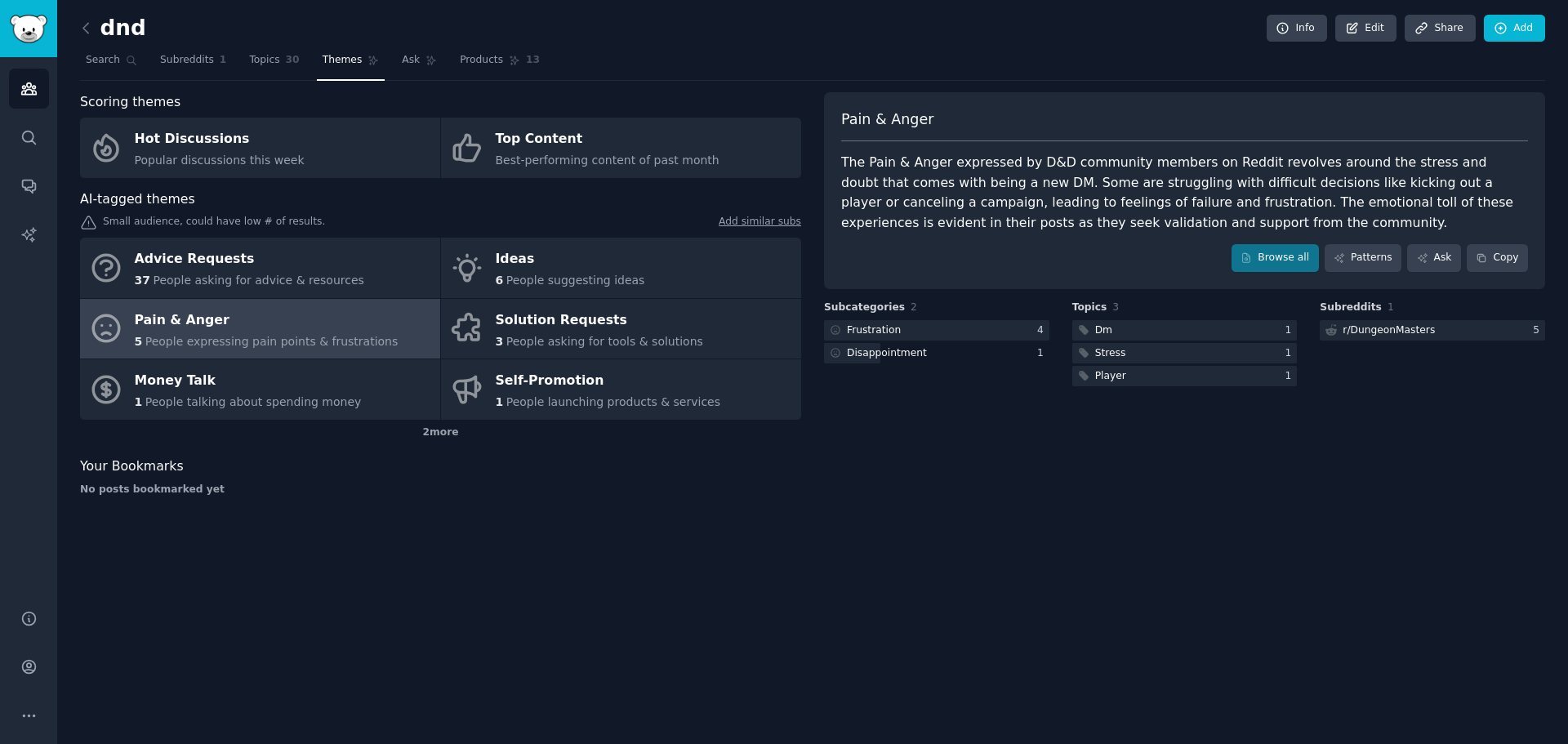
click at [849, 164] on div "The Pain & Anger expressed by D&D community members on Reddit revolves around t…" at bounding box center [1185, 192] width 687 height 80
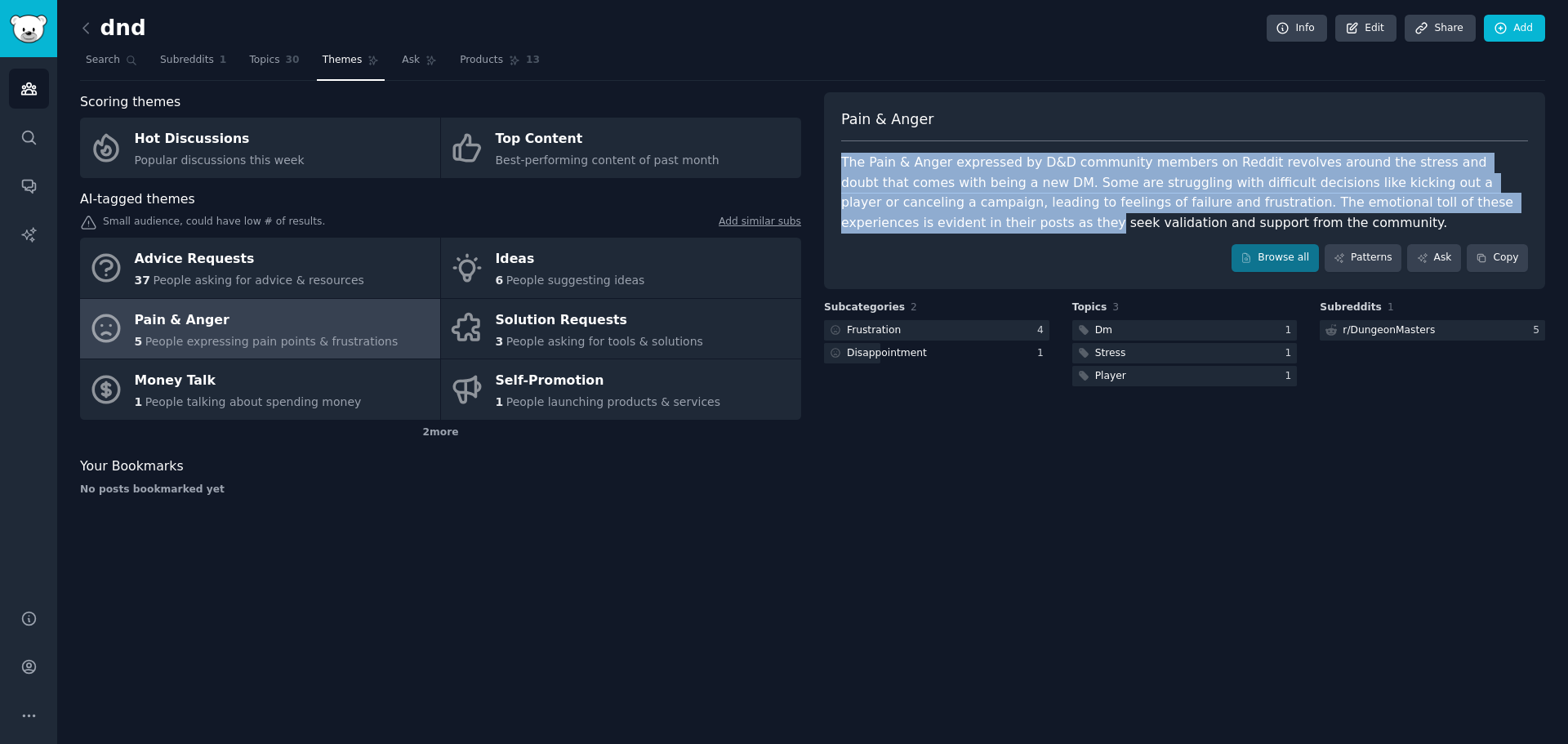
drag, startPoint x: 849, startPoint y: 164, endPoint x: 1386, endPoint y: 218, distance: 539.7
click at [1456, 213] on div "The Pain & Anger expressed by D&D community members on Reddit revolves around t…" at bounding box center [1185, 192] width 687 height 80
click at [1222, 237] on div "Pain & Anger The Pain & [PERSON_NAME] expressed by D&D community members on Red…" at bounding box center [1185, 191] width 721 height 197
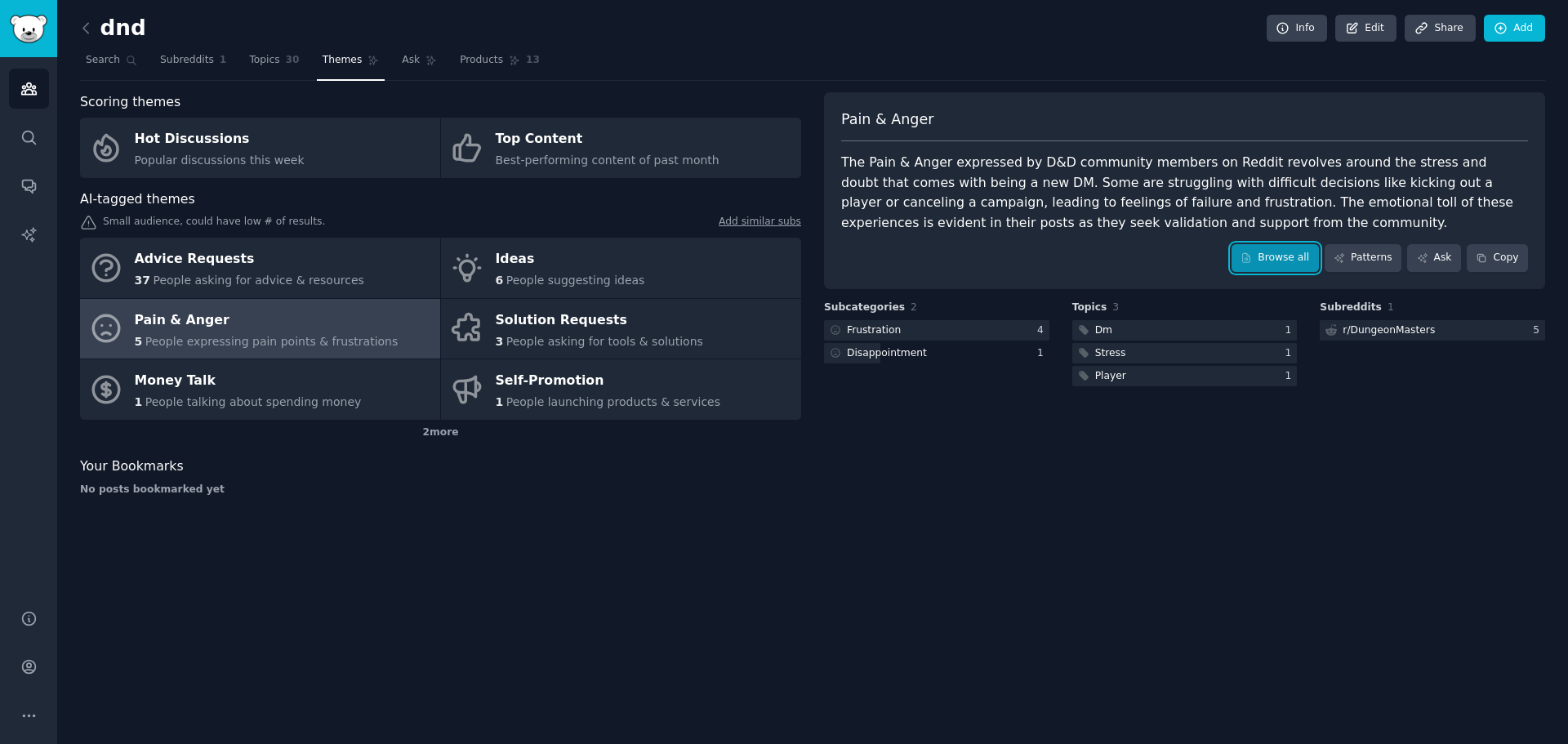
click at [1302, 260] on link "Browse all" at bounding box center [1276, 257] width 87 height 27
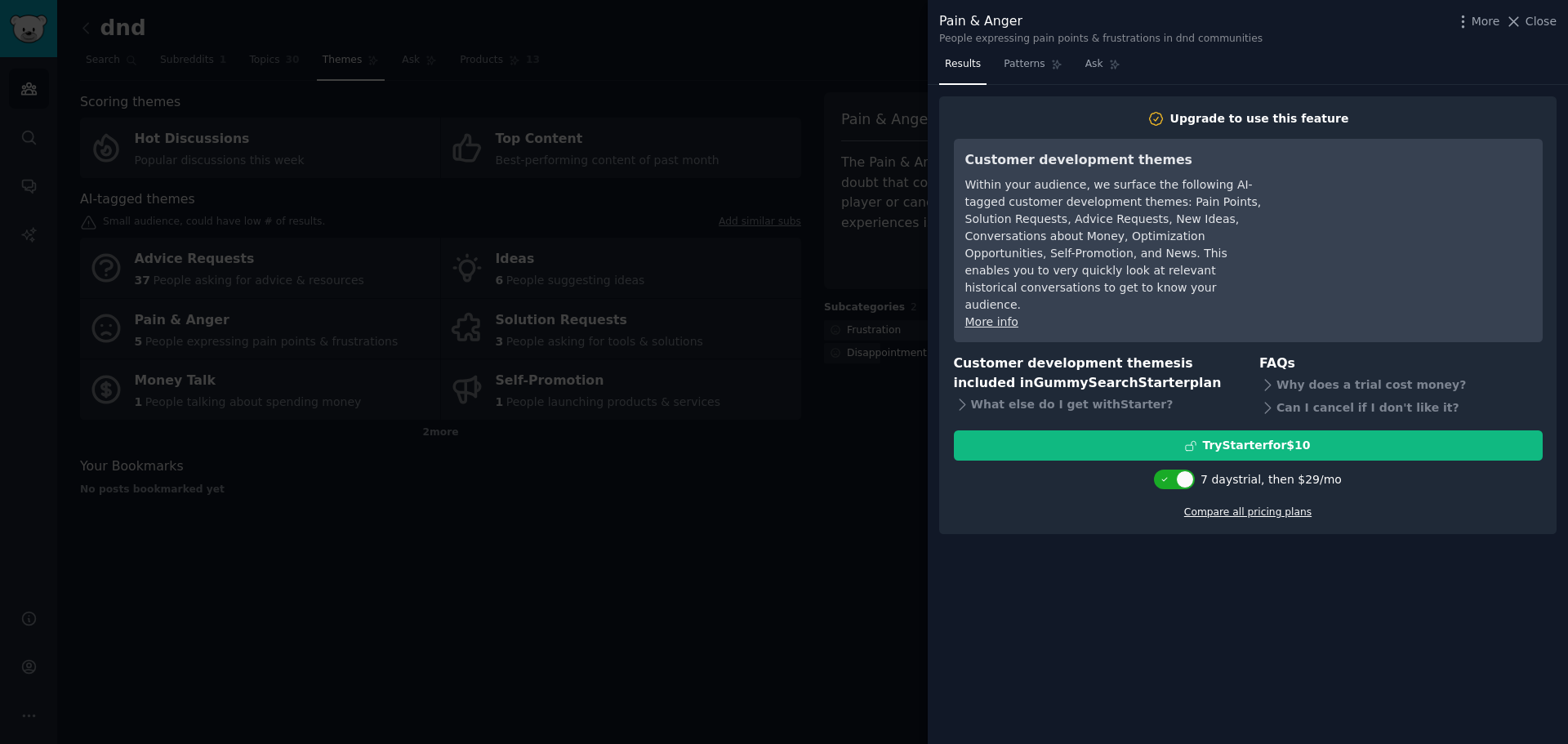
click at [1214, 506] on link "Compare all pricing plans" at bounding box center [1248, 512] width 128 height 11
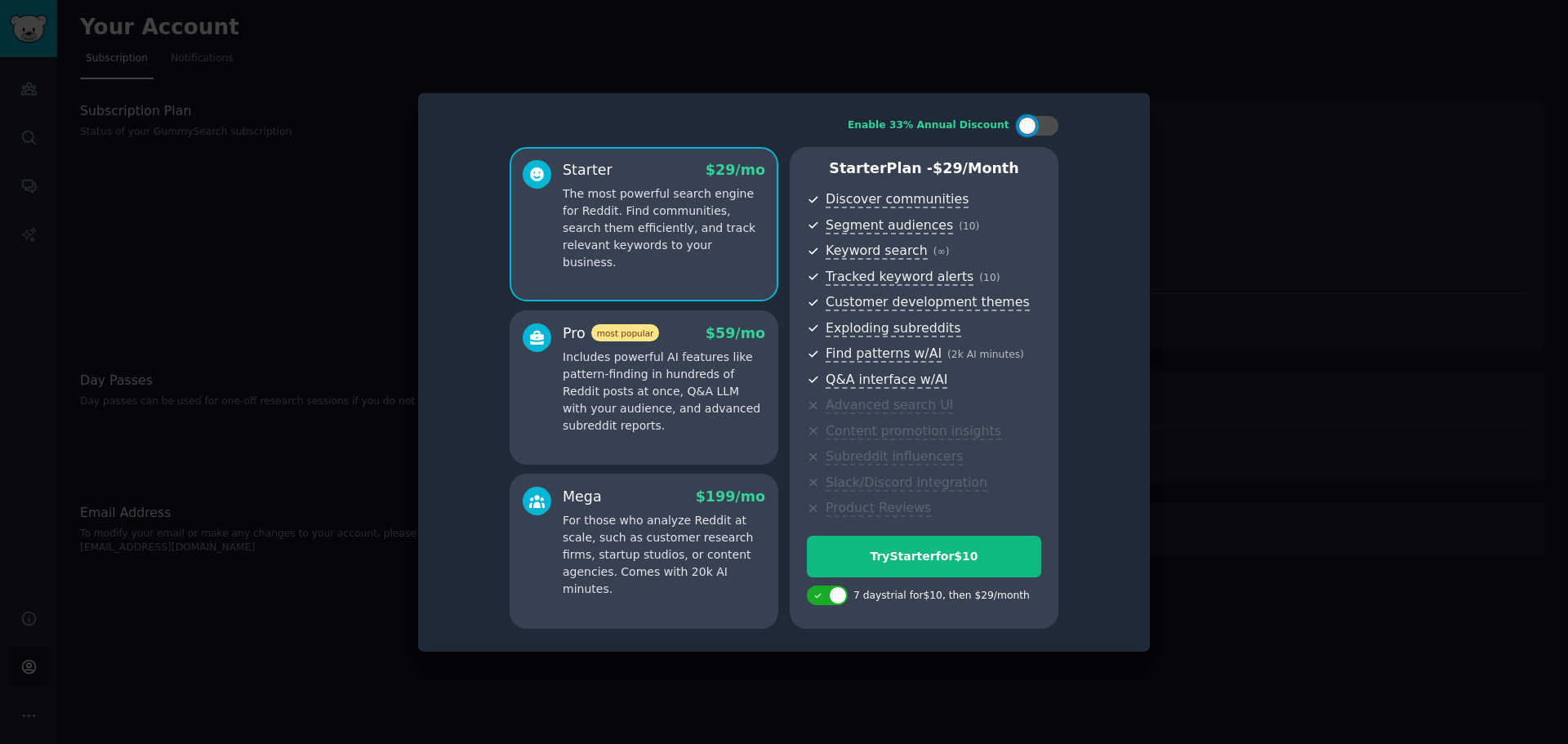
click at [313, 146] on div at bounding box center [784, 372] width 1568 height 744
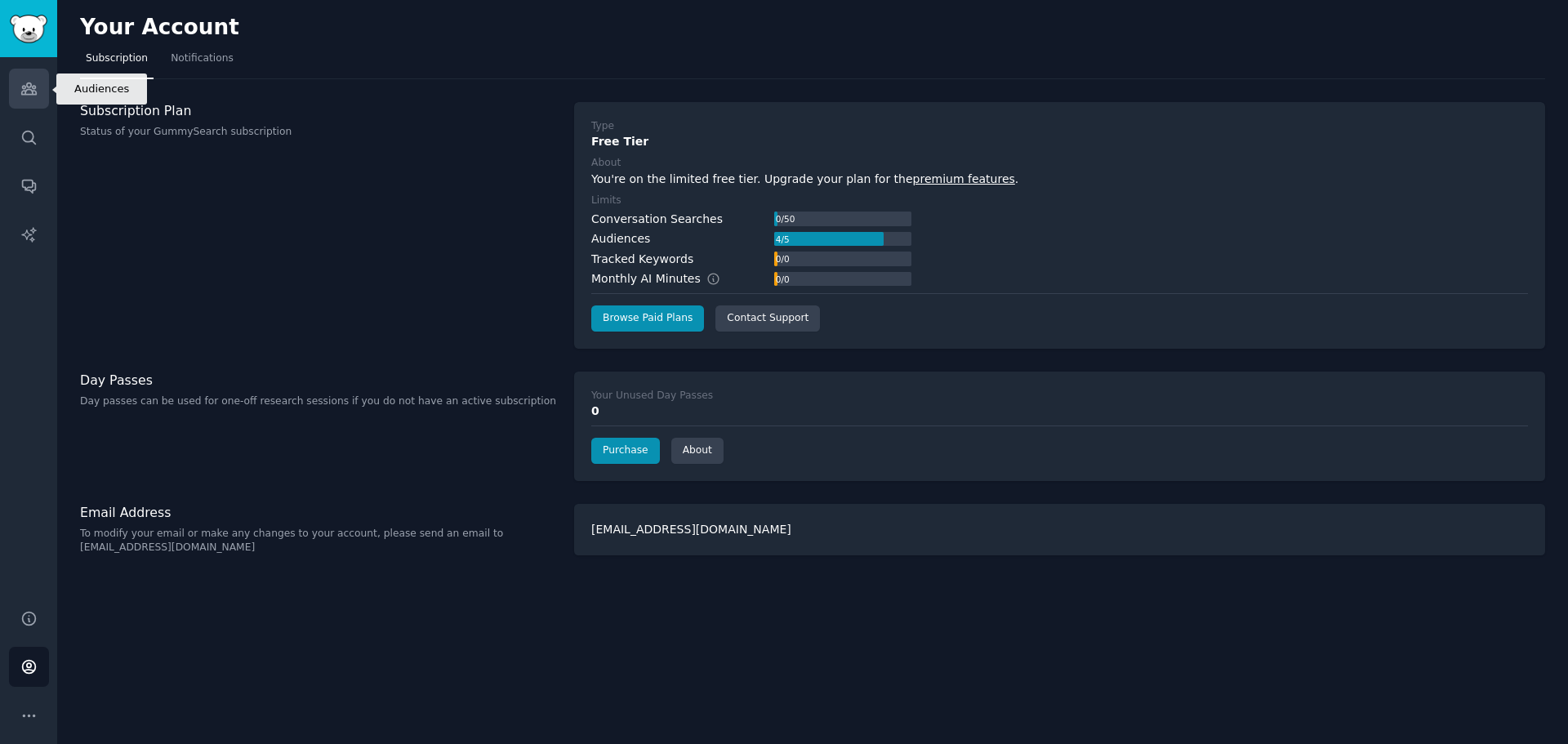
click at [12, 93] on link "Audiences" at bounding box center [28, 89] width 40 height 40
